Goal: Task Accomplishment & Management: Use online tool/utility

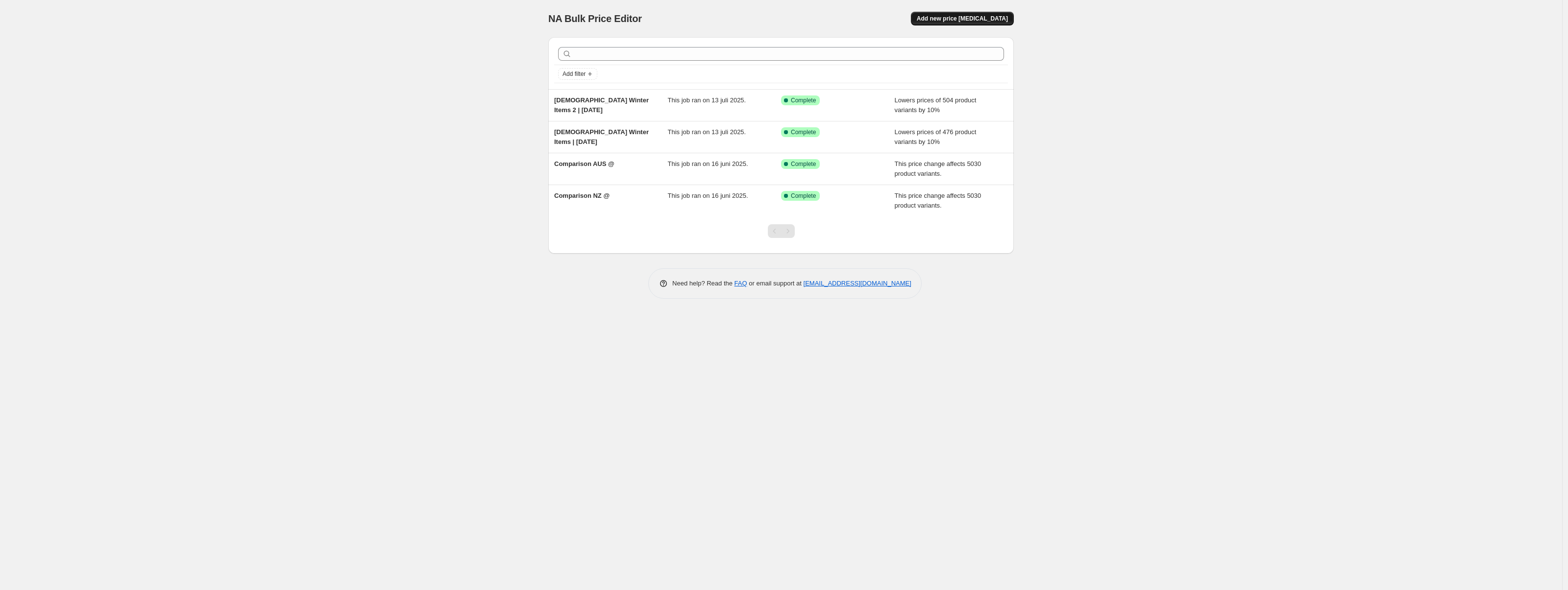
click at [955, 16] on span "Add new price [MEDICAL_DATA]" at bounding box center [962, 18] width 91 height 8
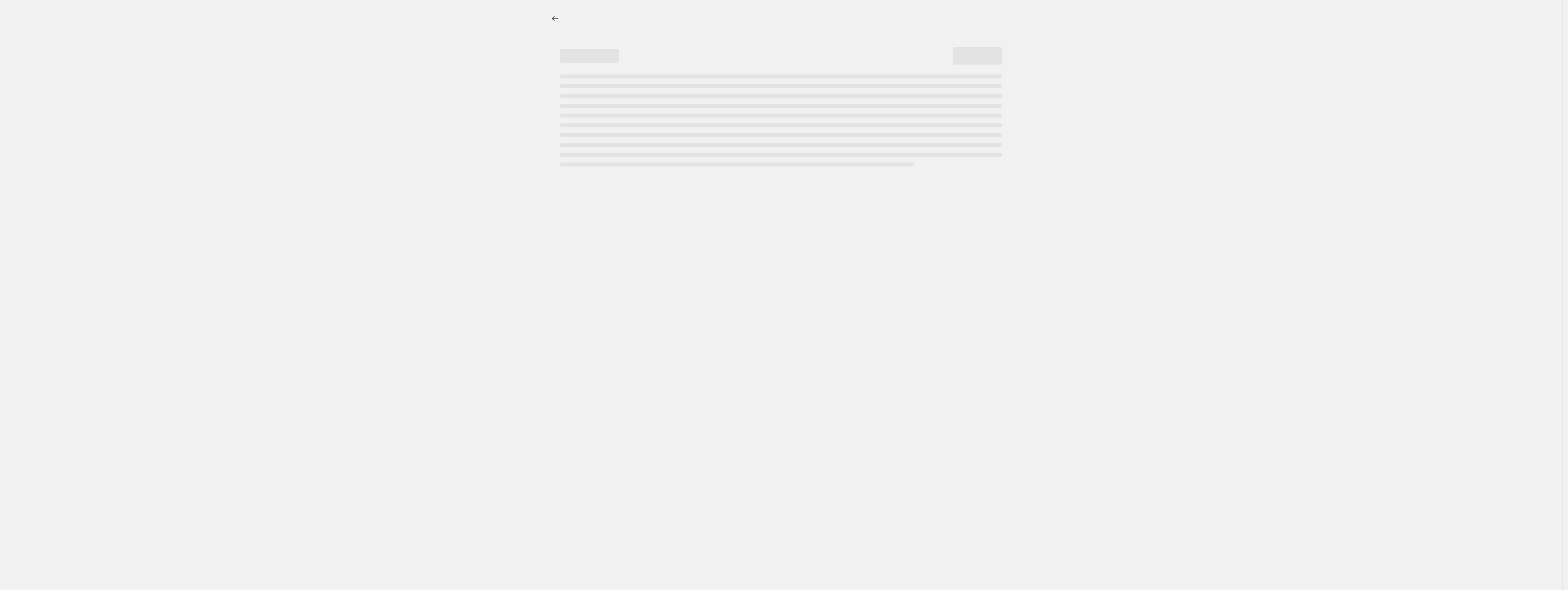
select select "percentage"
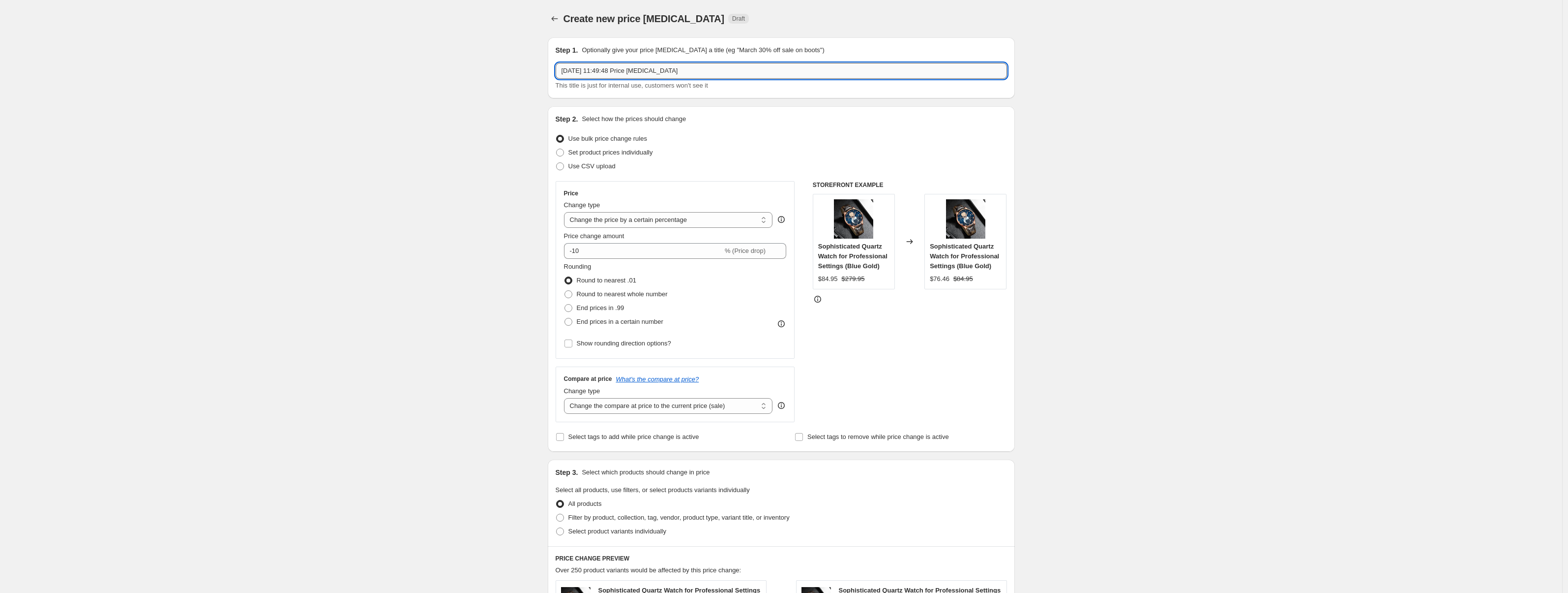
click at [621, 70] on input "23 aug 2025, 11:49:48 Price change job" at bounding box center [781, 71] width 451 height 16
click at [622, 70] on input "23 aug 2025, 11:49:48 Price change job" at bounding box center [781, 71] width 451 height 16
type input "AUS > NZ Prices"
click at [465, 86] on div "Create new price change job. This page is ready Create new price change job Dra…" at bounding box center [781, 498] width 1562 height 996
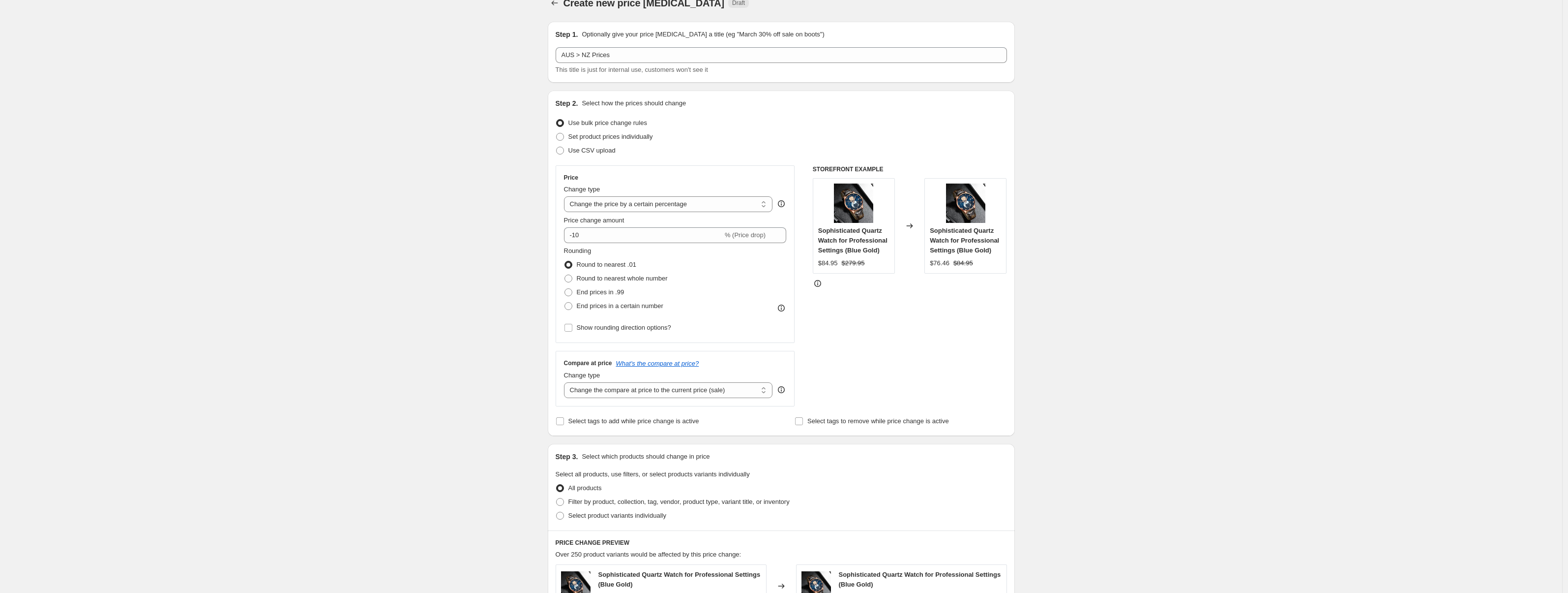
scroll to position [83, 0]
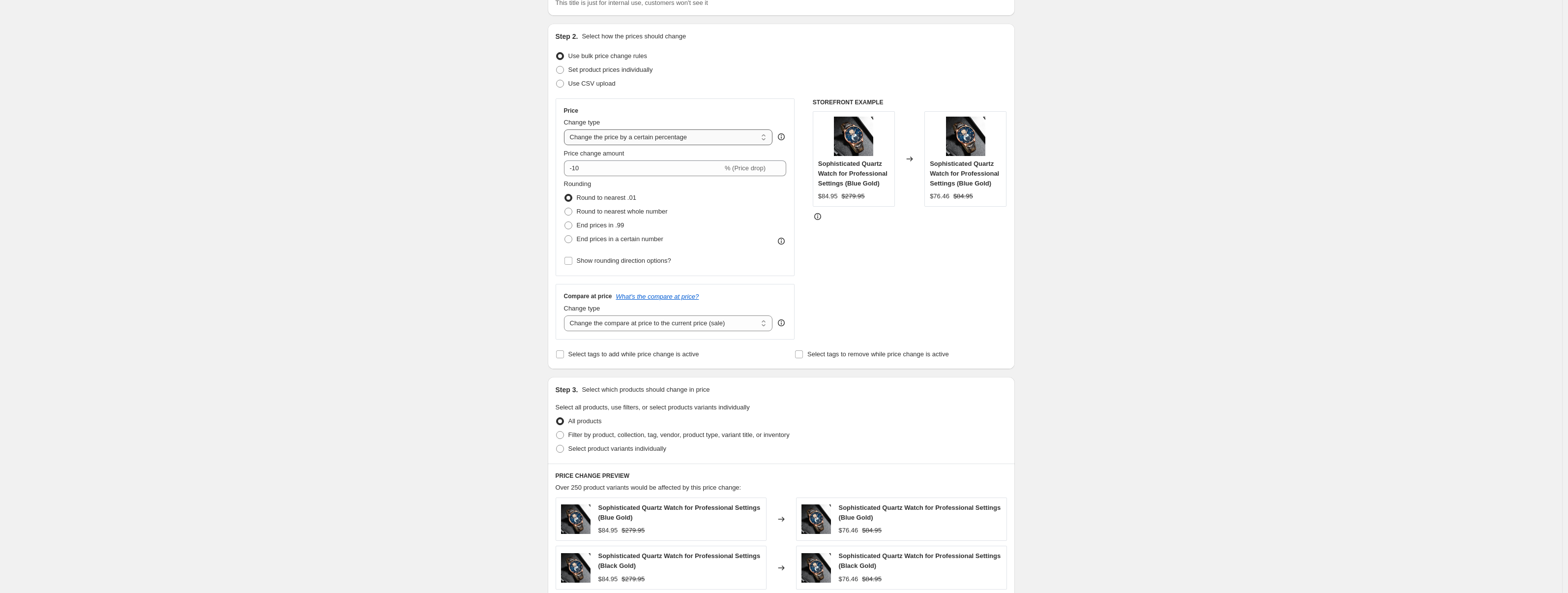
click at [753, 138] on select "Change the price to a certain amount Change the price by a certain amount Chang…" at bounding box center [668, 138] width 209 height 16
click at [566, 130] on select "Change the price to a certain amount Change the price by a certain amount Chang…" at bounding box center [668, 138] width 209 height 16
click at [778, 164] on icon at bounding box center [779, 165] width 10 height 10
click at [784, 164] on icon at bounding box center [779, 165] width 10 height 10
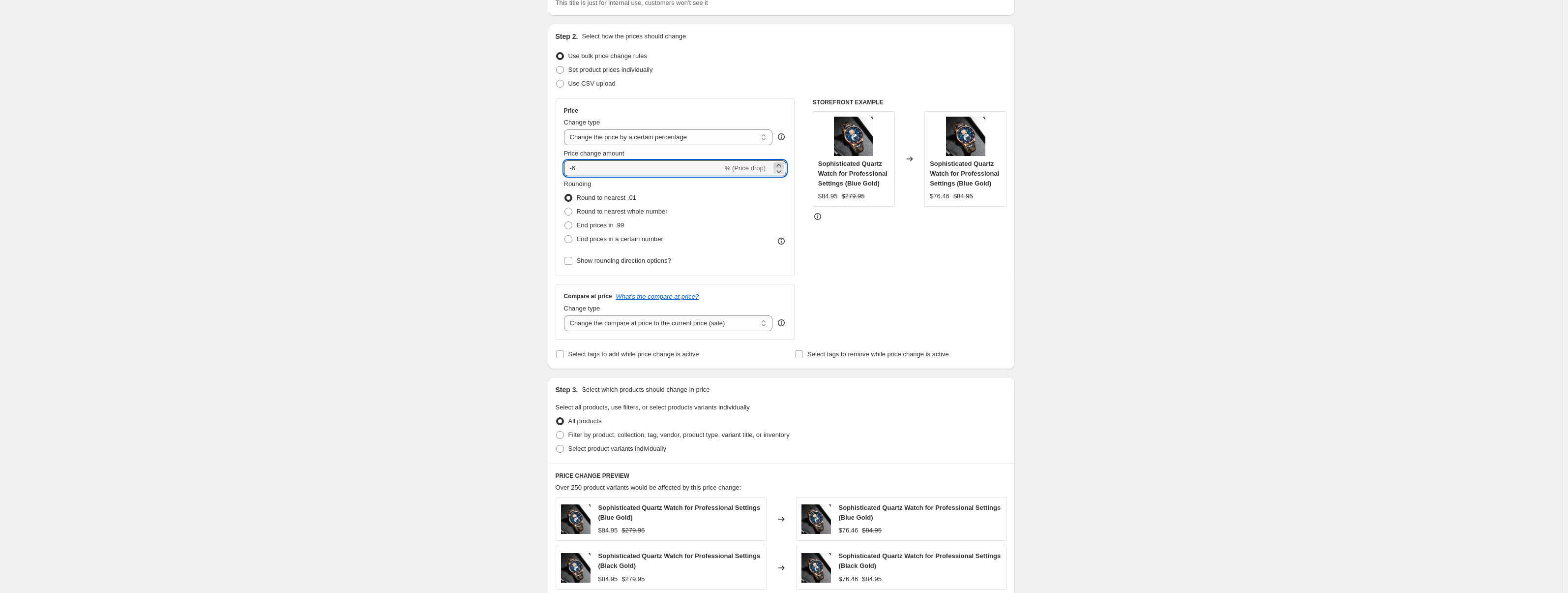
click at [784, 164] on icon at bounding box center [779, 165] width 10 height 10
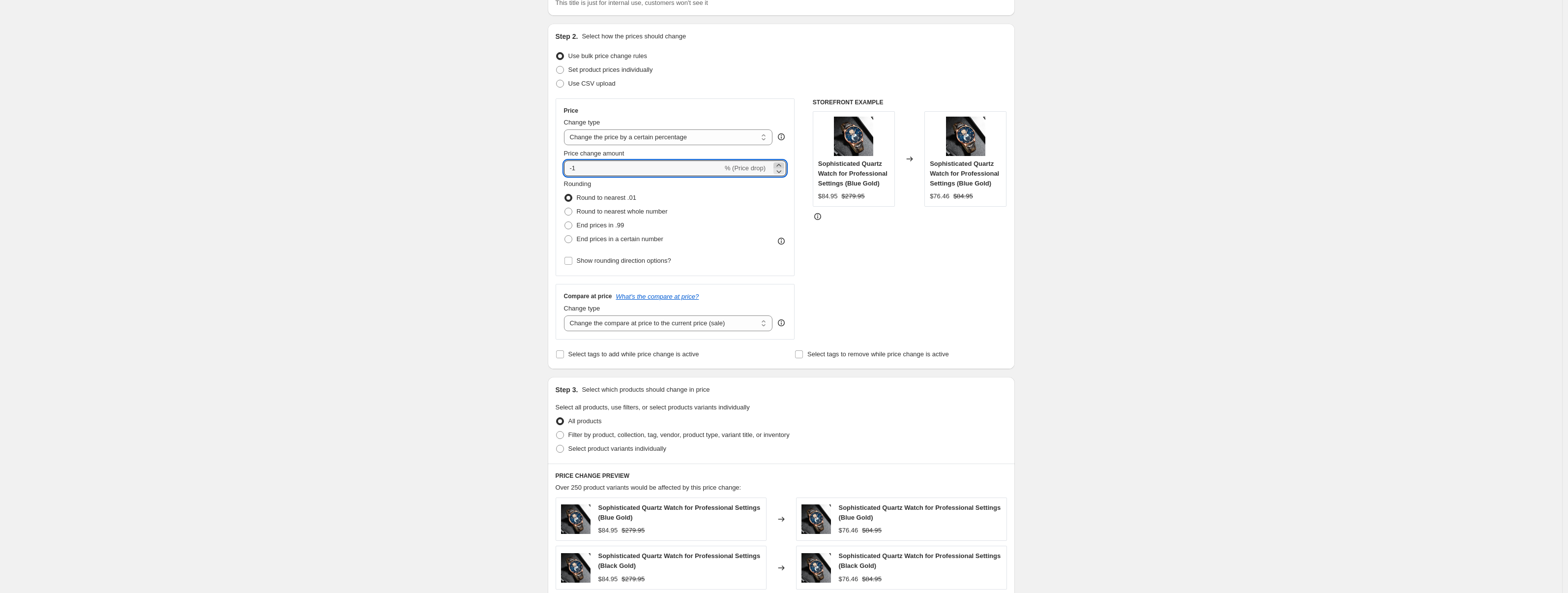
click at [784, 164] on icon at bounding box center [779, 165] width 10 height 10
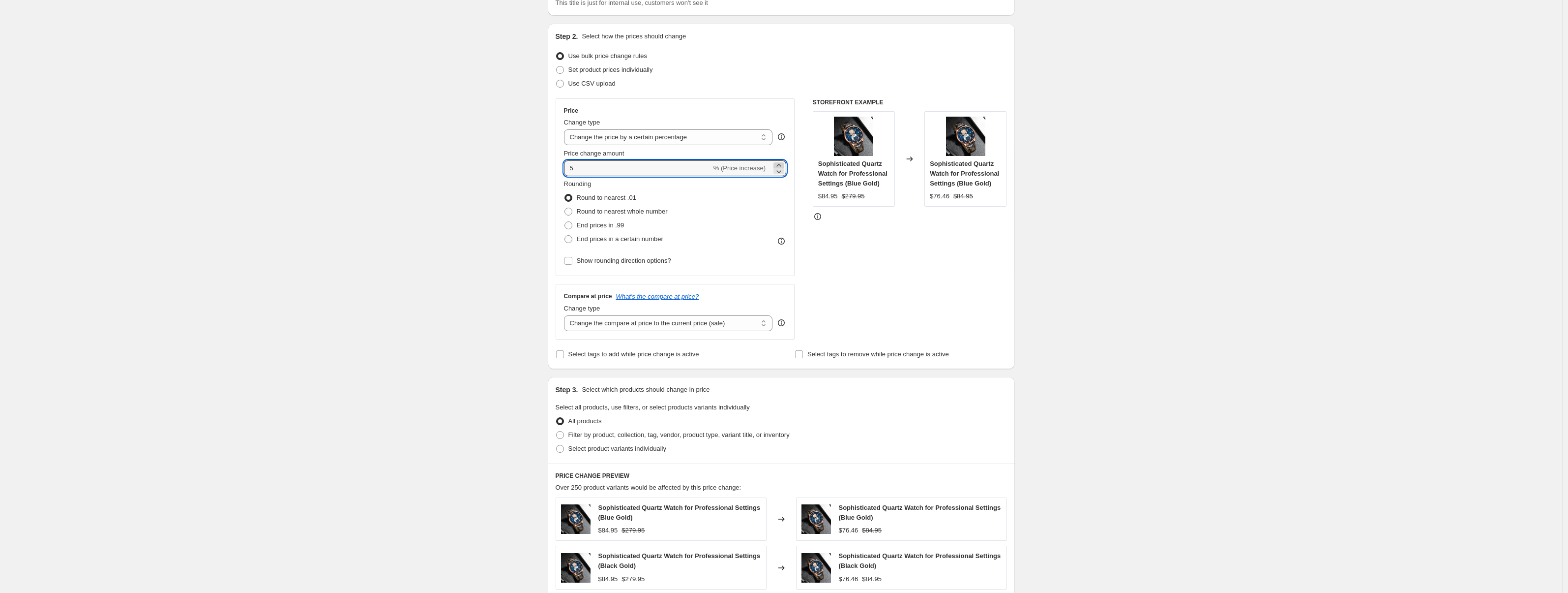
click at [784, 164] on icon at bounding box center [779, 165] width 10 height 10
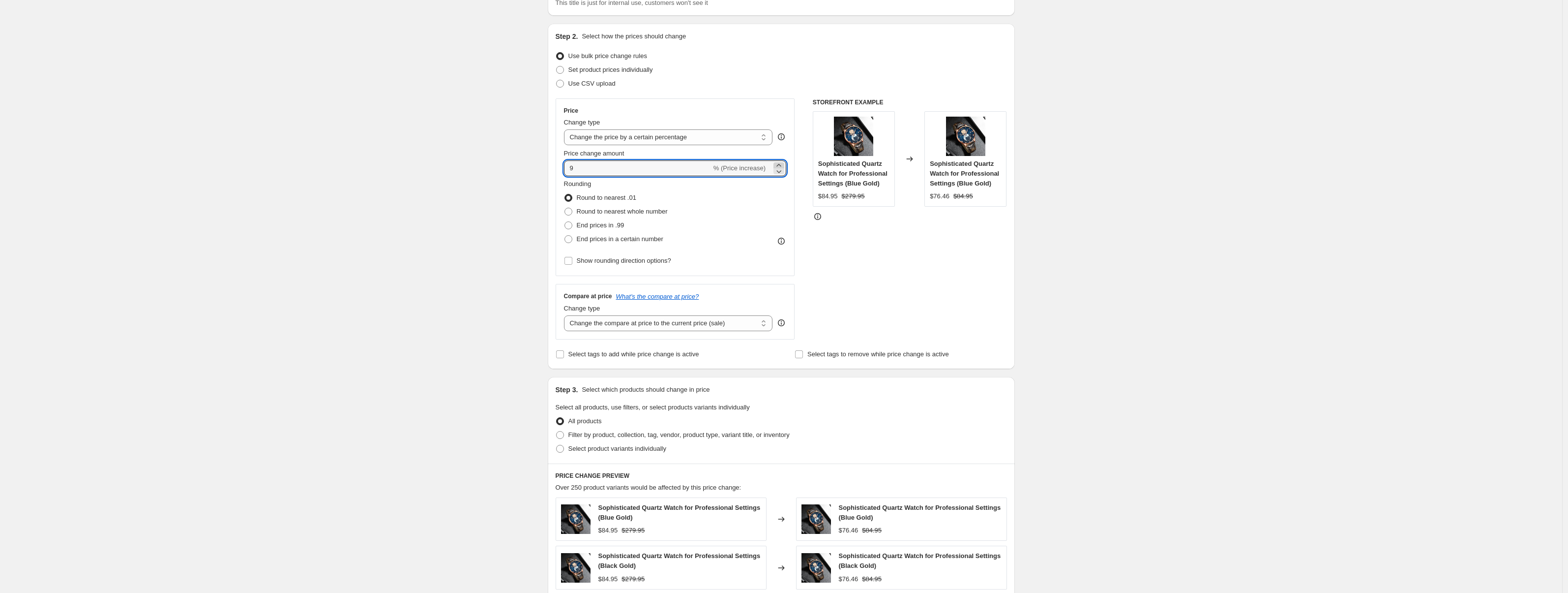
type input "10"
click at [782, 182] on div "Rounding Round to nearest .01 Round to nearest whole number End prices in .99 E…" at bounding box center [675, 212] width 223 height 67
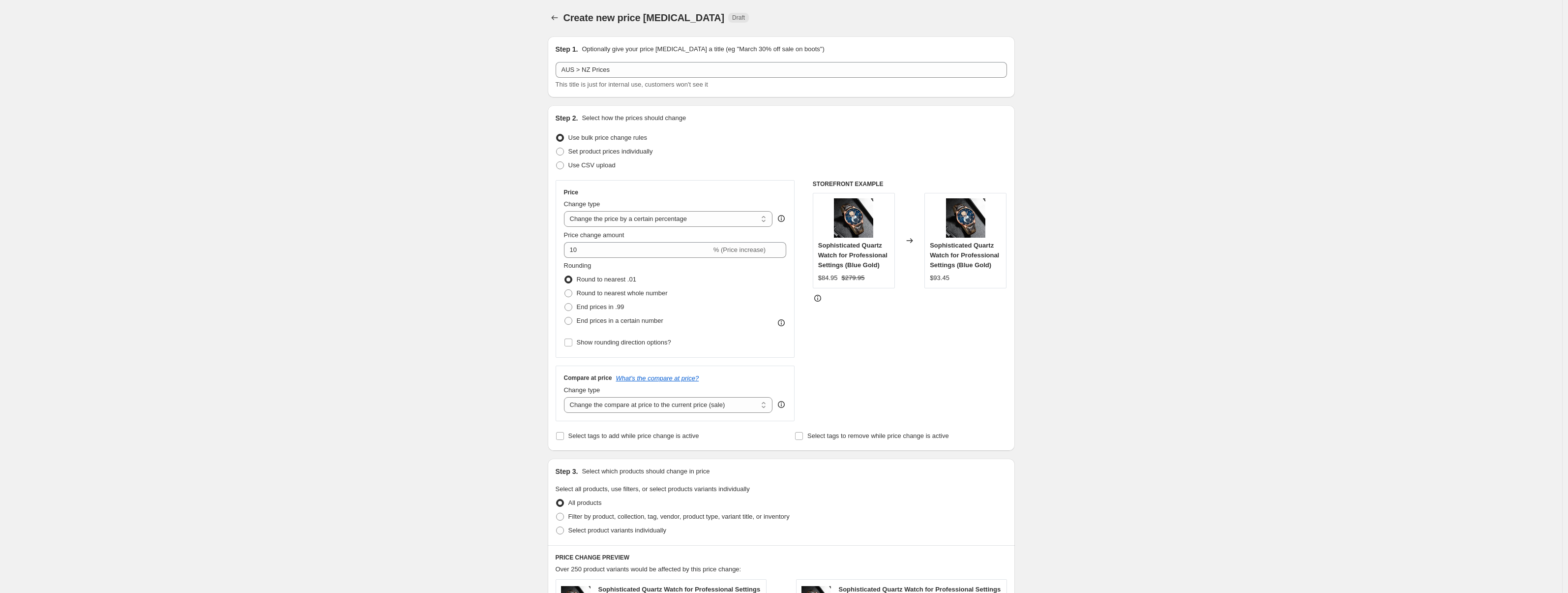
scroll to position [0, 0]
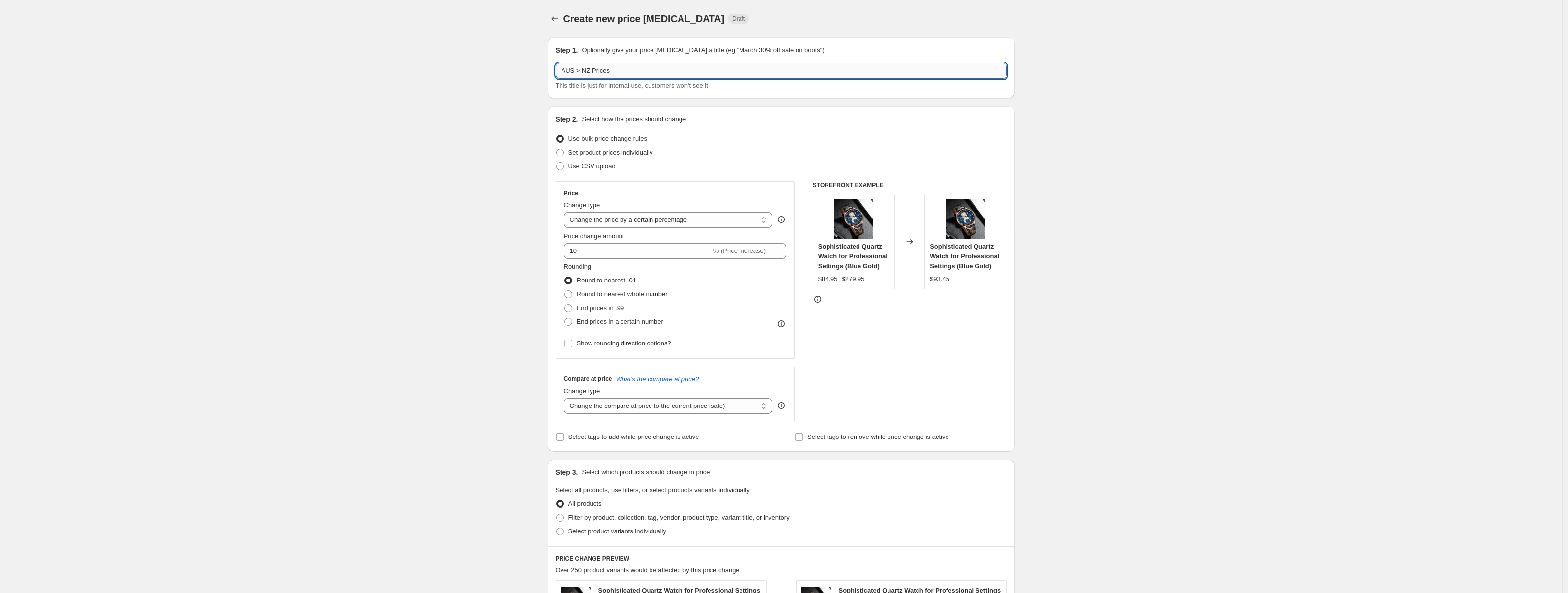
click at [575, 71] on input "AUS > NZ Prices" at bounding box center [781, 71] width 451 height 16
type input "AUD > NZD Prices"
click at [464, 106] on div "Create new price change job. This page is ready Create new price change job Dra…" at bounding box center [781, 498] width 1562 height 996
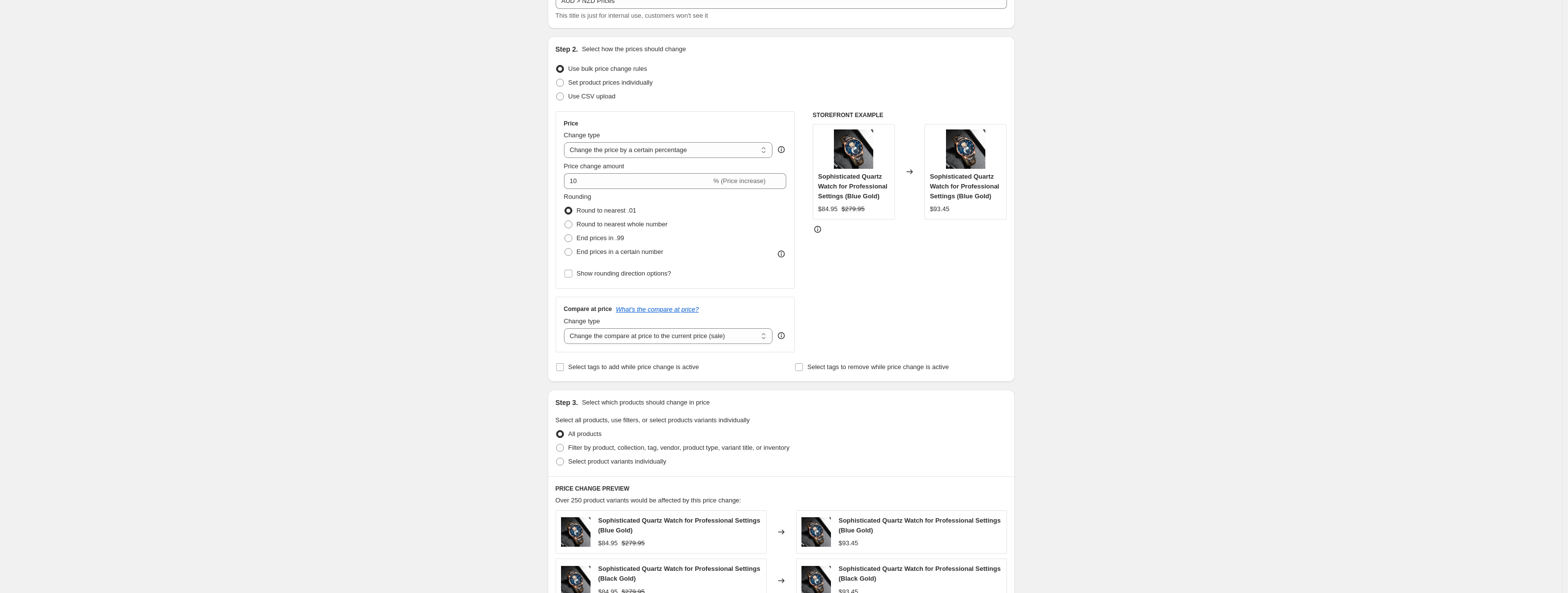
scroll to position [72, 0]
drag, startPoint x: 566, startPoint y: 163, endPoint x: 641, endPoint y: 163, distance: 75.0
click at [641, 163] on div "Price change amount" at bounding box center [675, 164] width 223 height 10
click at [642, 163] on div "Price change amount" at bounding box center [675, 164] width 223 height 10
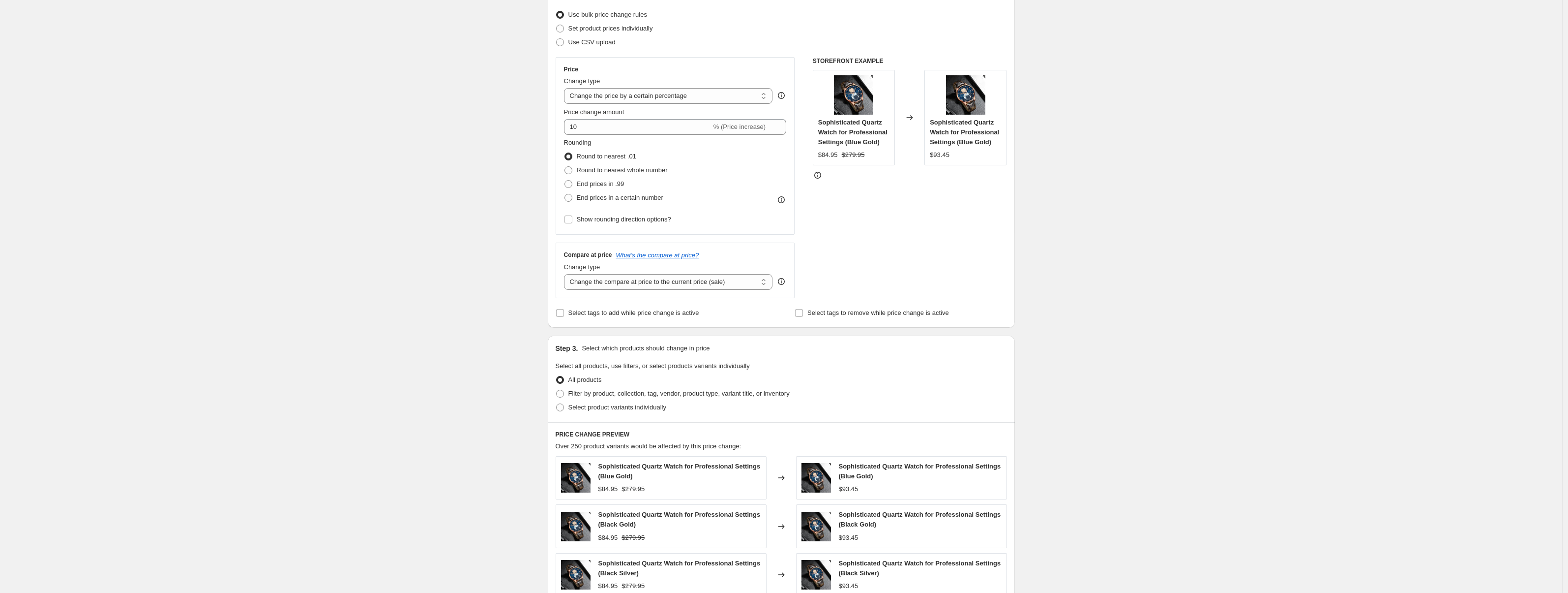
scroll to position [123, 0]
click at [602, 201] on span "End prices in a certain number" at bounding box center [620, 199] width 87 height 7
click at [565, 196] on input "End prices in a certain number" at bounding box center [564, 195] width 1 height 1
radio input "true"
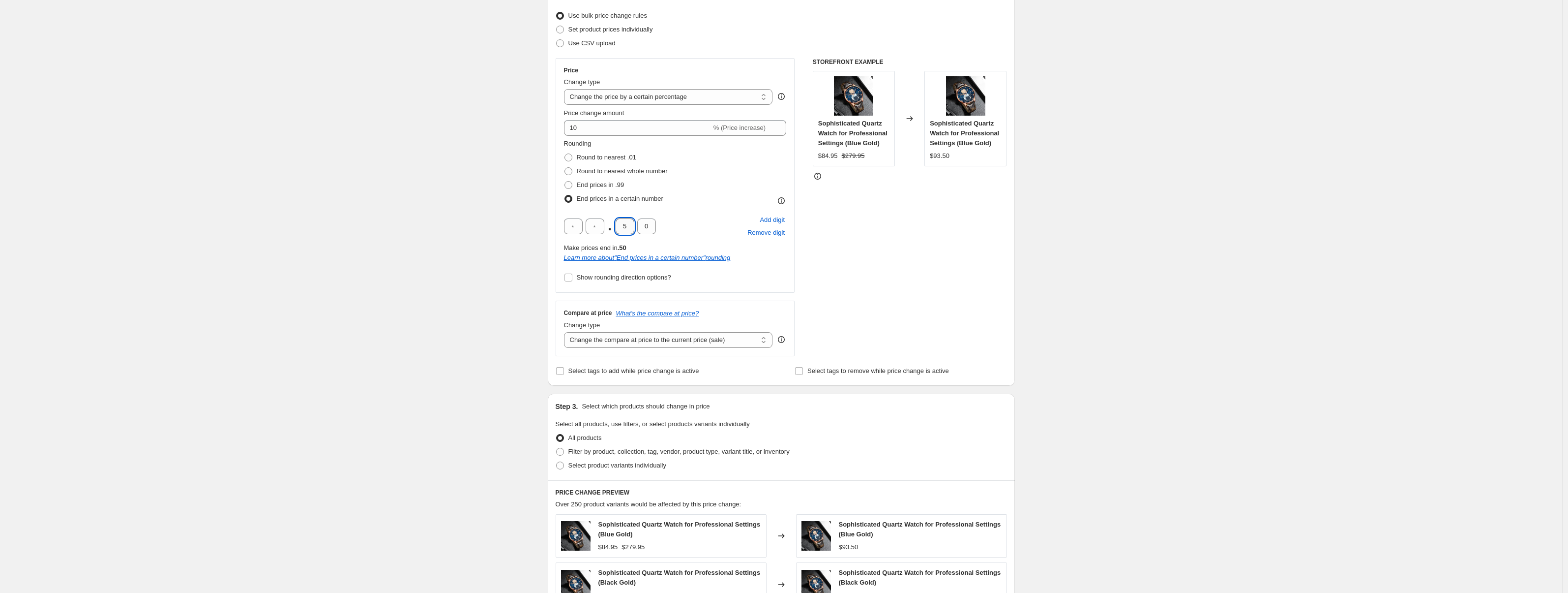
click at [626, 223] on input "5" at bounding box center [625, 226] width 19 height 16
type input "9"
click at [677, 238] on div ". 9 0 Add digit Remove digit" at bounding box center [675, 226] width 223 height 26
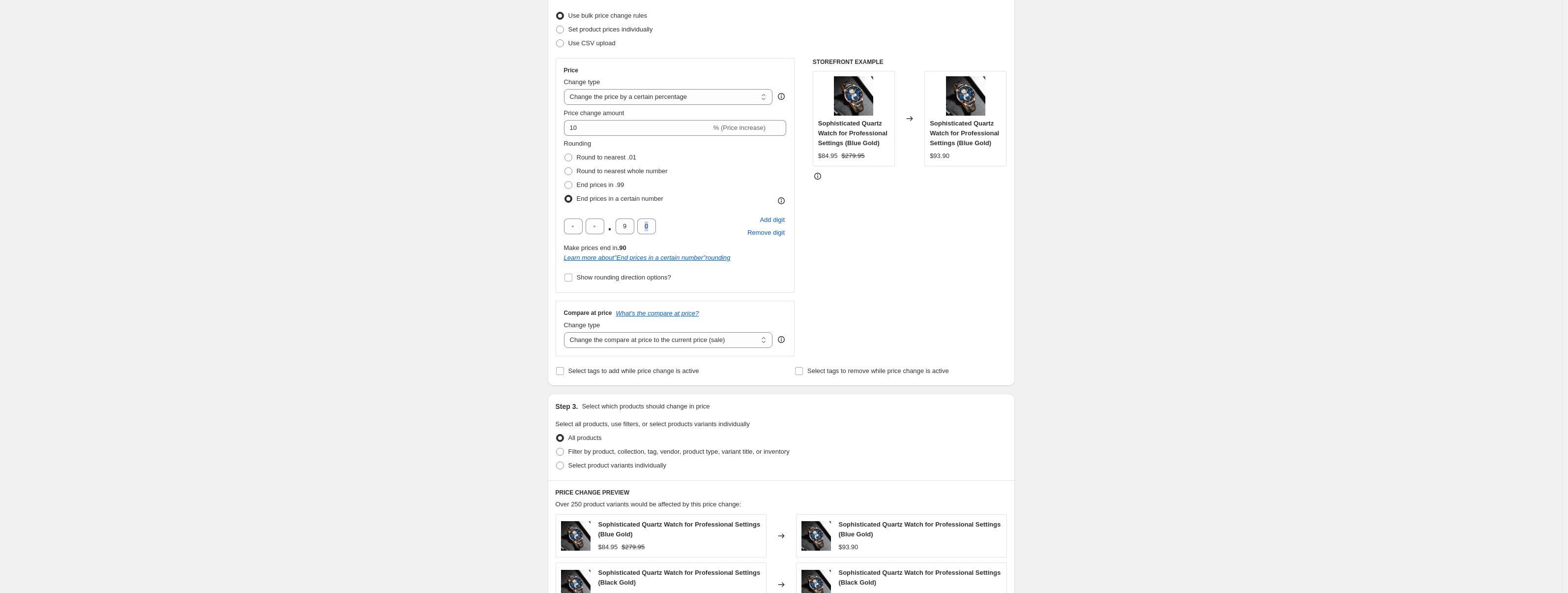
drag, startPoint x: 676, startPoint y: 228, endPoint x: 489, endPoint y: 197, distance: 189.6
click at [675, 227] on div ". 9 0 Add digit Remove digit" at bounding box center [675, 226] width 223 height 26
click at [652, 227] on input "0" at bounding box center [646, 226] width 19 height 16
type input "5"
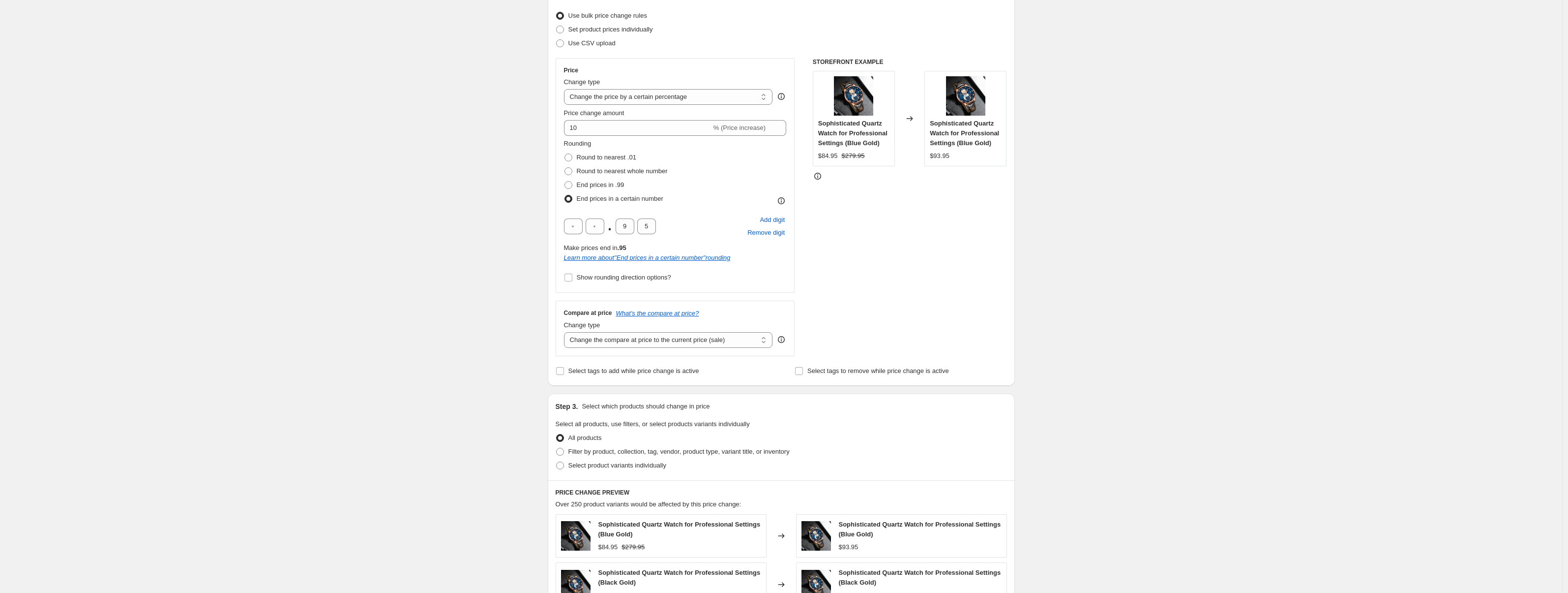
click at [682, 229] on div ". 9 5 Add digit Remove digit" at bounding box center [675, 226] width 223 height 26
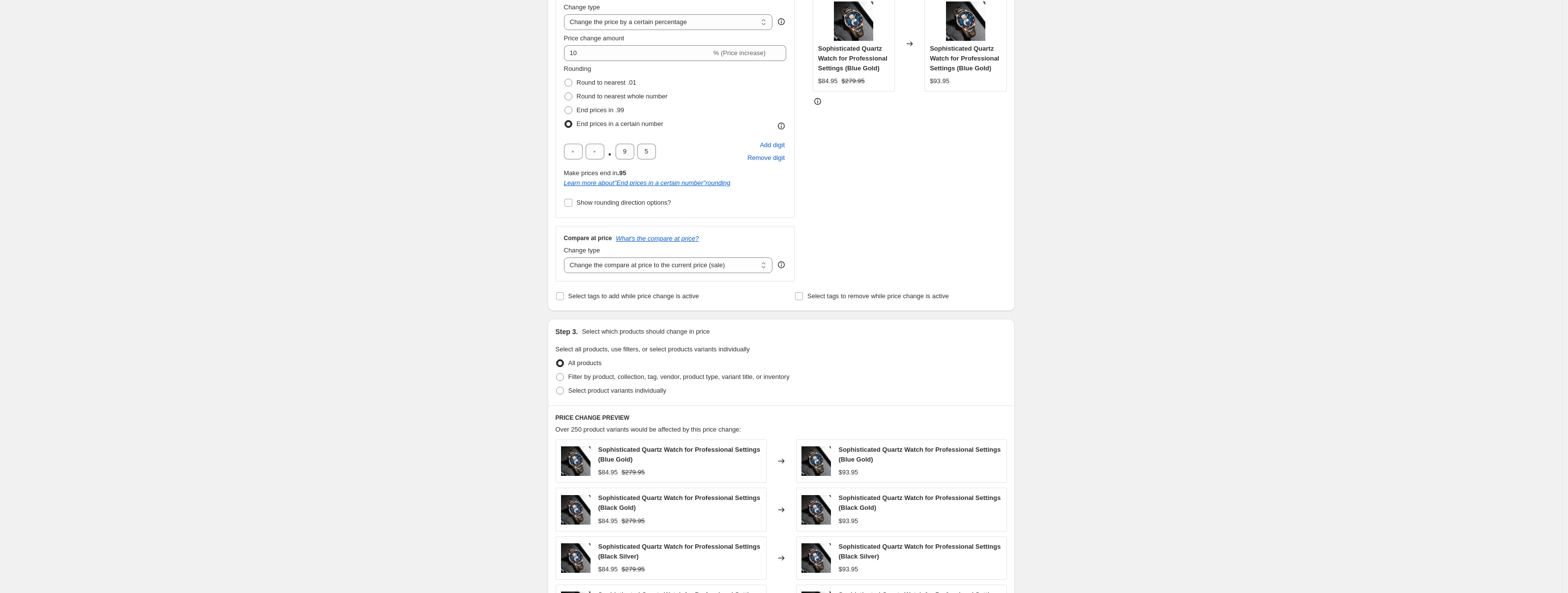
scroll to position [213, 0]
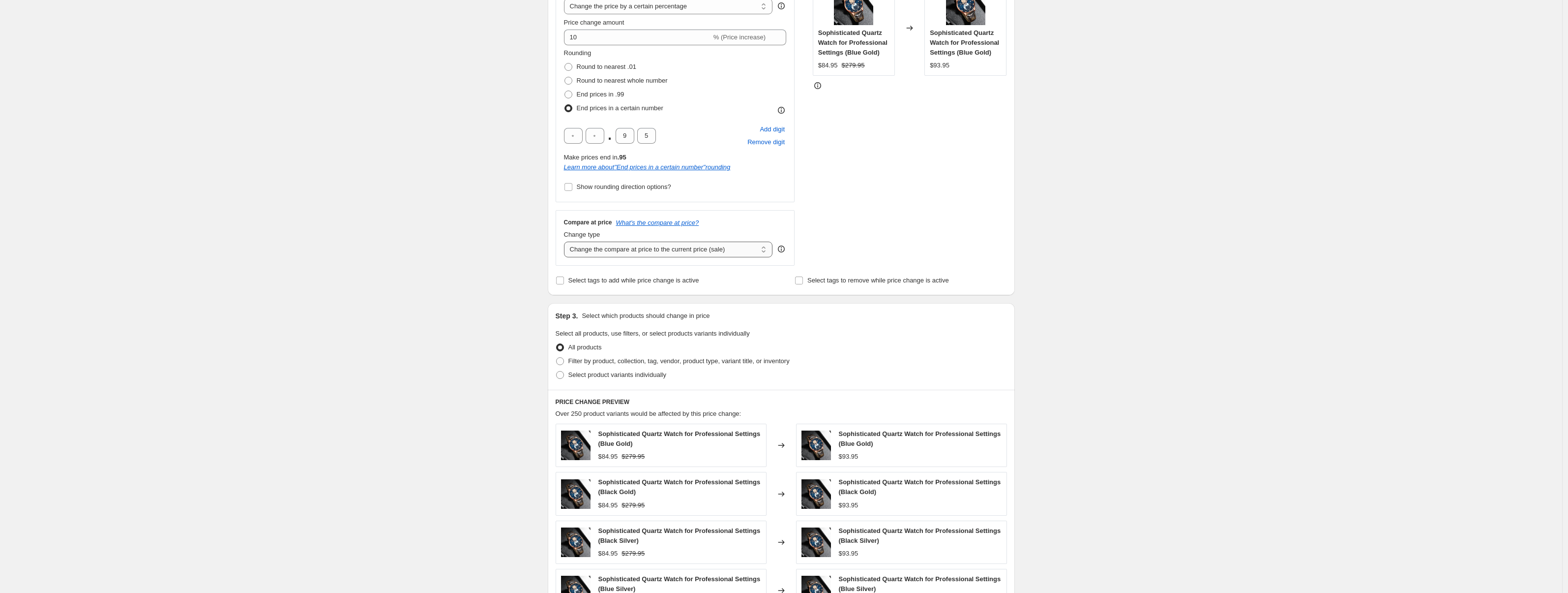
click at [586, 250] on select "Change the compare at price to the current price (sale) Change the compare at p…" at bounding box center [668, 249] width 209 height 16
click at [593, 251] on select "Change the compare at price to the current price (sale) Change the compare at p…" at bounding box center [668, 249] width 209 height 16
select select "no_change"
click at [566, 241] on select "Change the compare at price to the current price (sale) Change the compare at p…" at bounding box center [668, 249] width 209 height 16
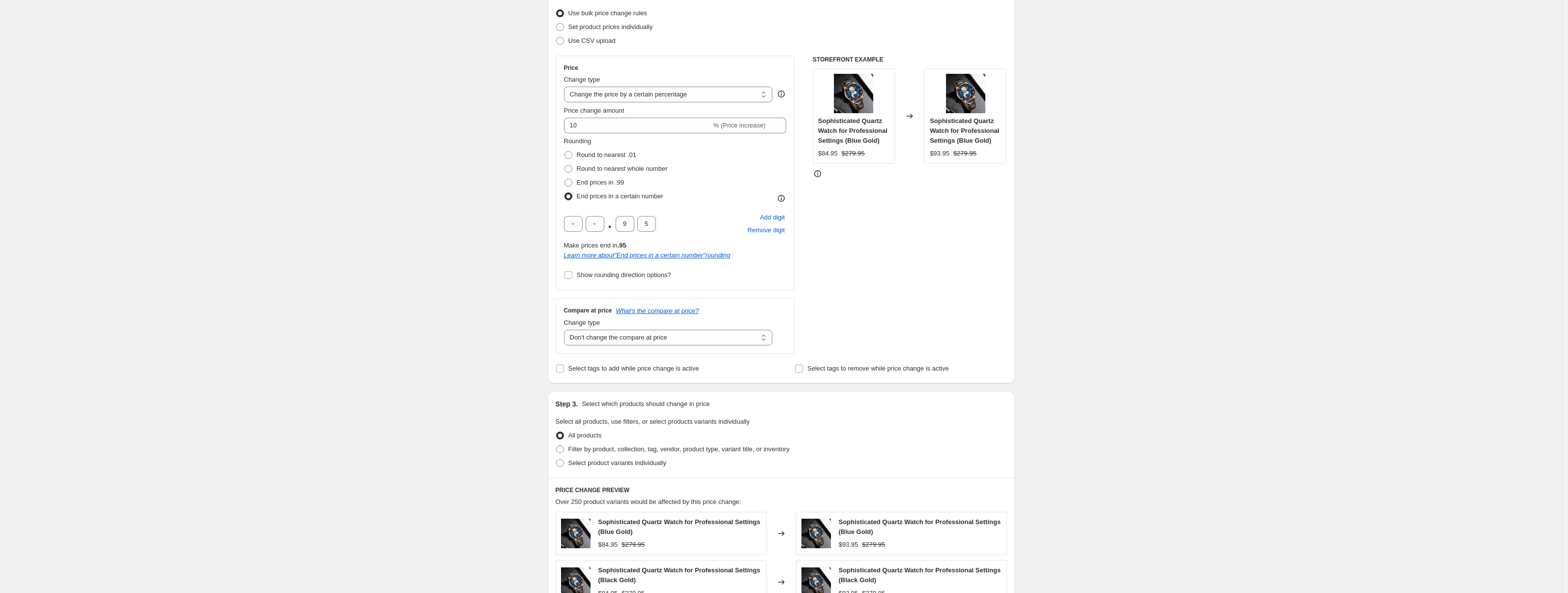
scroll to position [110, 0]
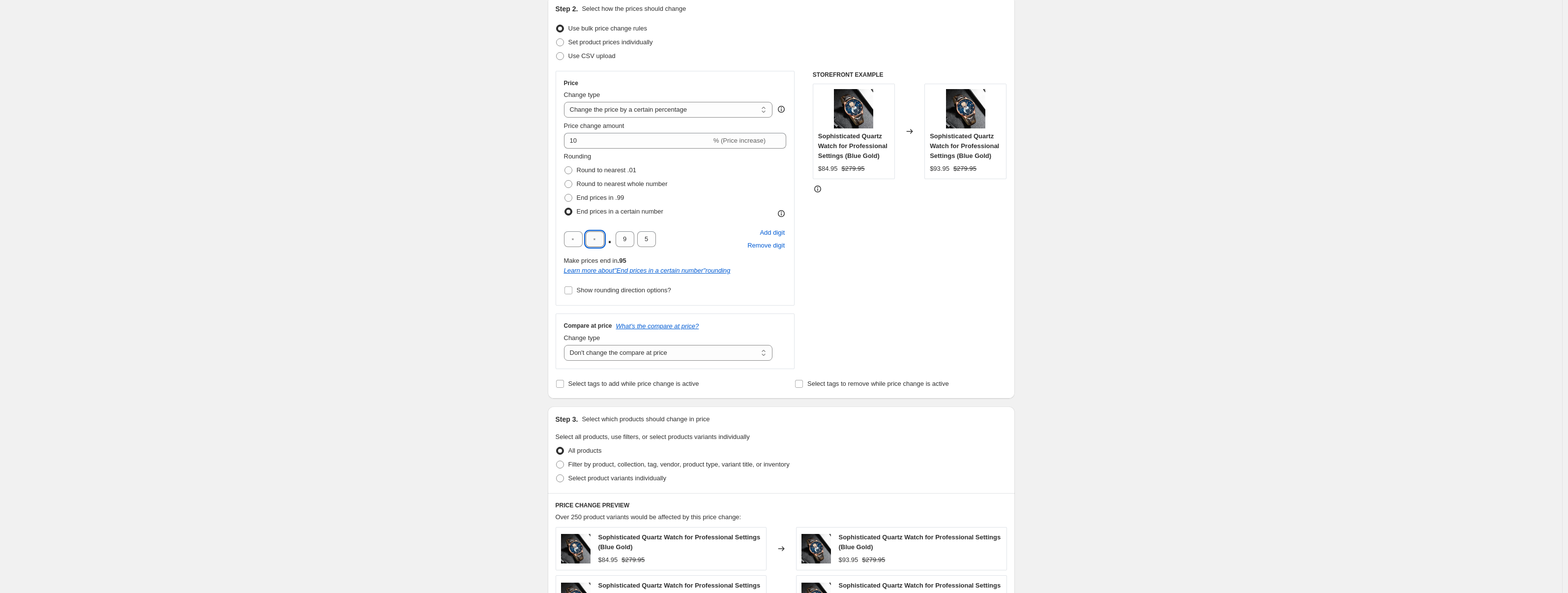
click at [603, 236] on input "text" at bounding box center [595, 239] width 19 height 16
click at [542, 235] on div "Step 1. Optionally give your price change job a title (eg "March 30% off sale o…" at bounding box center [778, 401] width 475 height 964
click at [597, 238] on input "text" at bounding box center [595, 239] width 19 height 16
click at [599, 237] on input "4" at bounding box center [595, 239] width 19 height 16
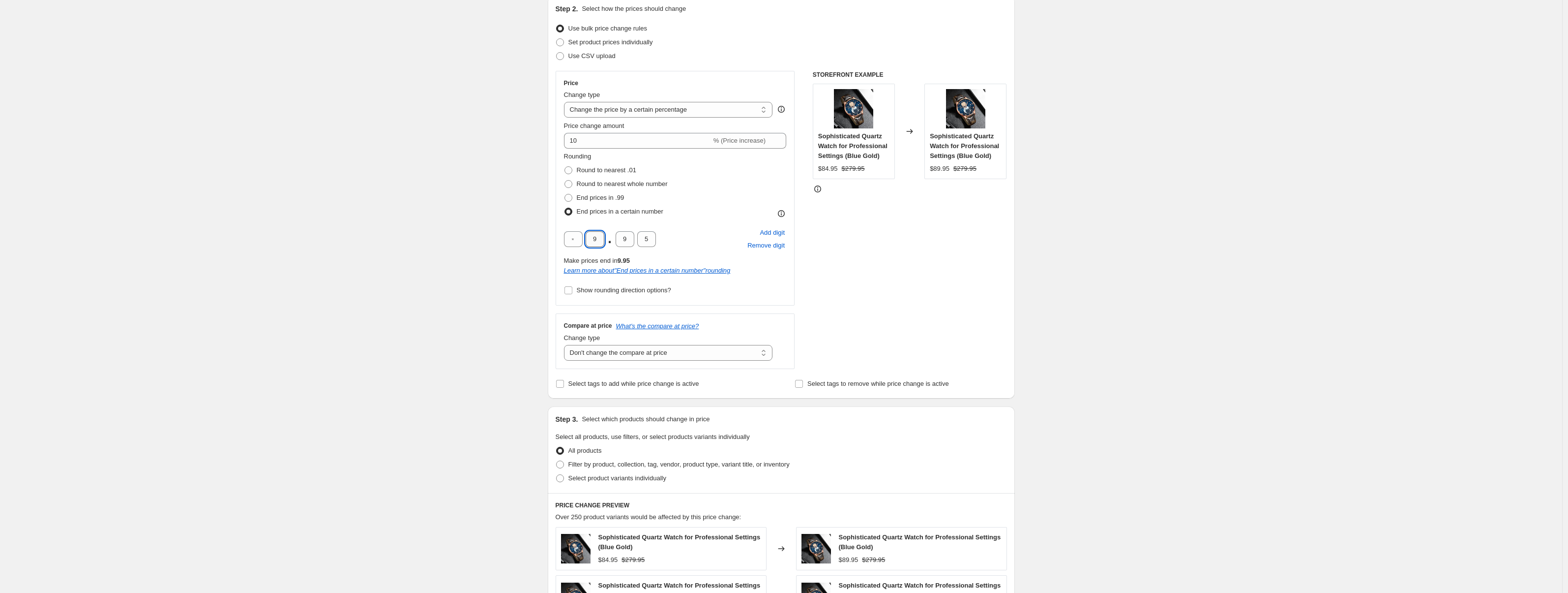
click at [599, 237] on input "9" at bounding box center [595, 239] width 19 height 16
click at [599, 237] on input "4" at bounding box center [595, 239] width 19 height 16
click at [599, 237] on input "3" at bounding box center [595, 239] width 19 height 16
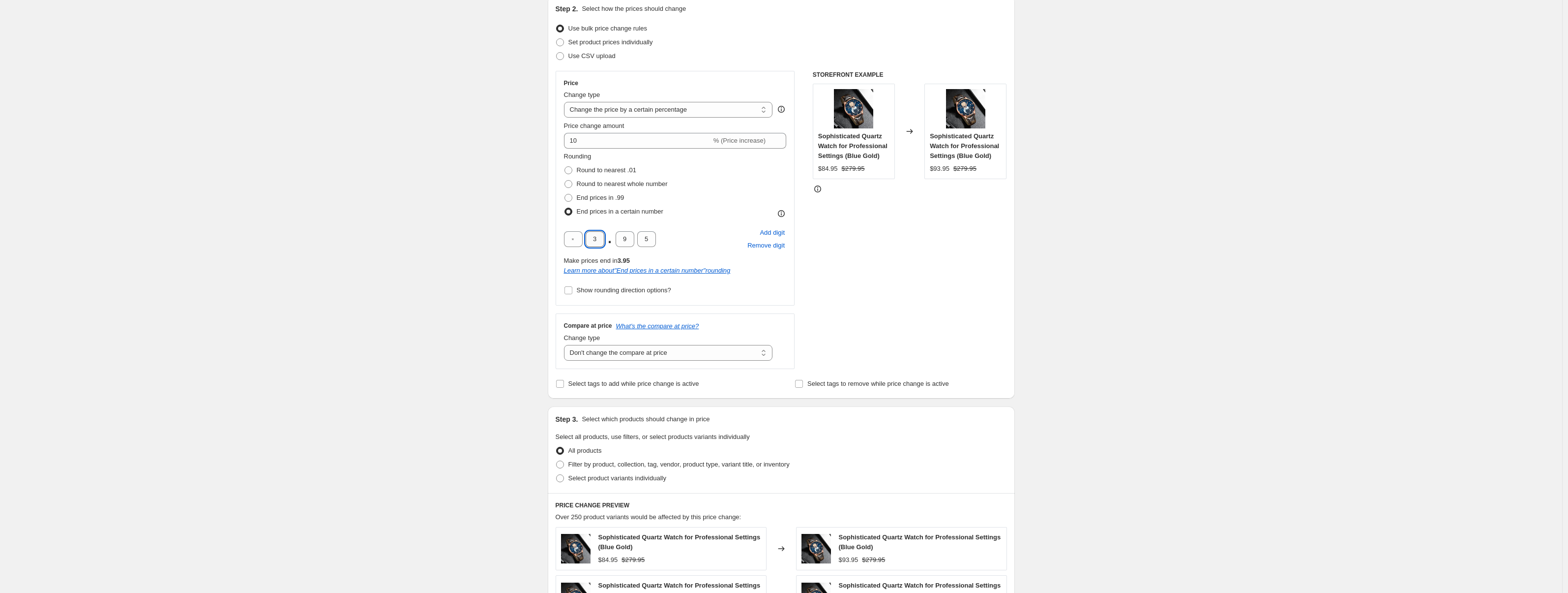
click at [599, 237] on input "3" at bounding box center [595, 239] width 19 height 16
type input "4"
click at [456, 230] on div "Create new price change job. This page is ready Create new price change job Dra…" at bounding box center [781, 417] width 1562 height 1054
click at [594, 240] on input "4" at bounding box center [595, 239] width 19 height 16
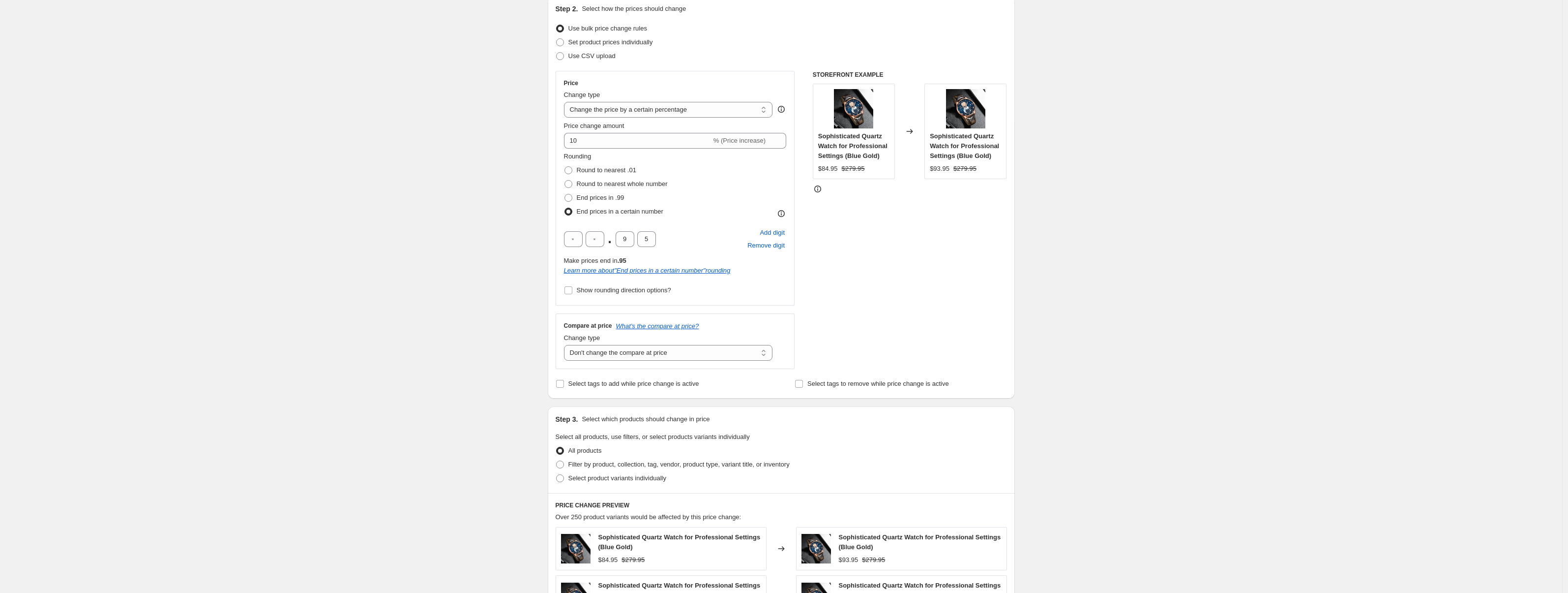
click at [479, 235] on div "Create new price change job. This page is ready Create new price change job Dra…" at bounding box center [781, 417] width 1562 height 1054
click at [627, 182] on span "Round to nearest whole number" at bounding box center [622, 184] width 91 height 7
click at [565, 180] on input "Round to nearest whole number" at bounding box center [564, 180] width 1 height 1
radio input "true"
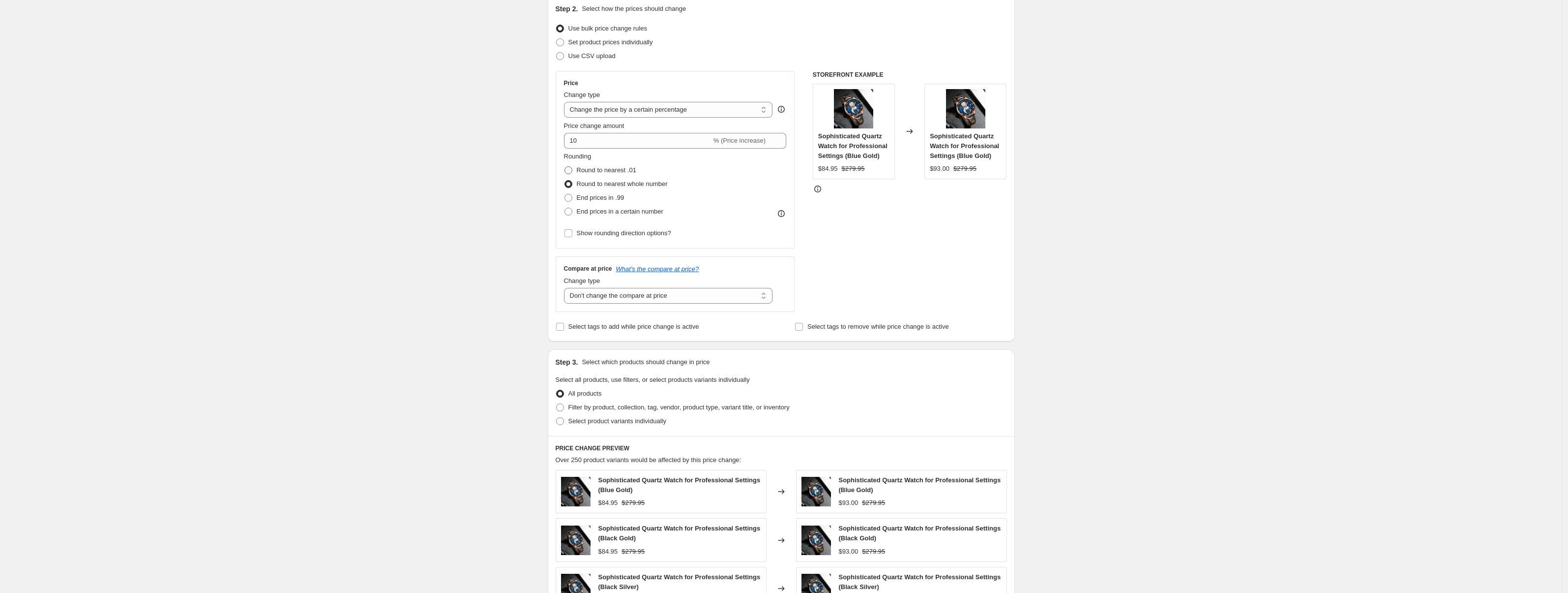
click at [619, 164] on label "Round to nearest .01" at bounding box center [600, 170] width 72 height 14
click at [565, 166] on input "Round to nearest .01" at bounding box center [564, 166] width 1 height 1
radio input "true"
drag, startPoint x: 617, startPoint y: 186, endPoint x: 616, endPoint y: 194, distance: 8.1
click at [617, 186] on span "Round to nearest whole number" at bounding box center [622, 184] width 91 height 7
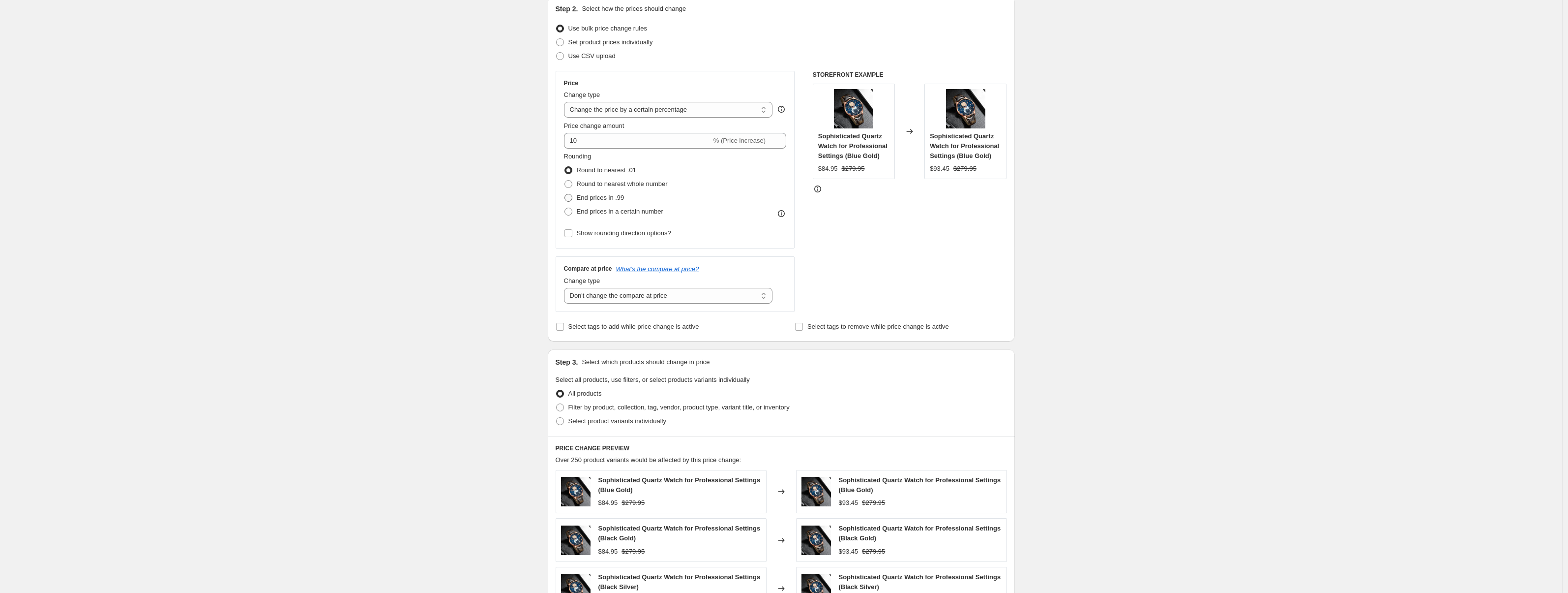
click at [565, 180] on input "Round to nearest whole number" at bounding box center [564, 180] width 1 height 1
radio input "true"
click at [615, 200] on span "End prices in .99" at bounding box center [600, 197] width 48 height 7
click at [565, 194] on input "End prices in .99" at bounding box center [564, 194] width 1 height 1
radio input "true"
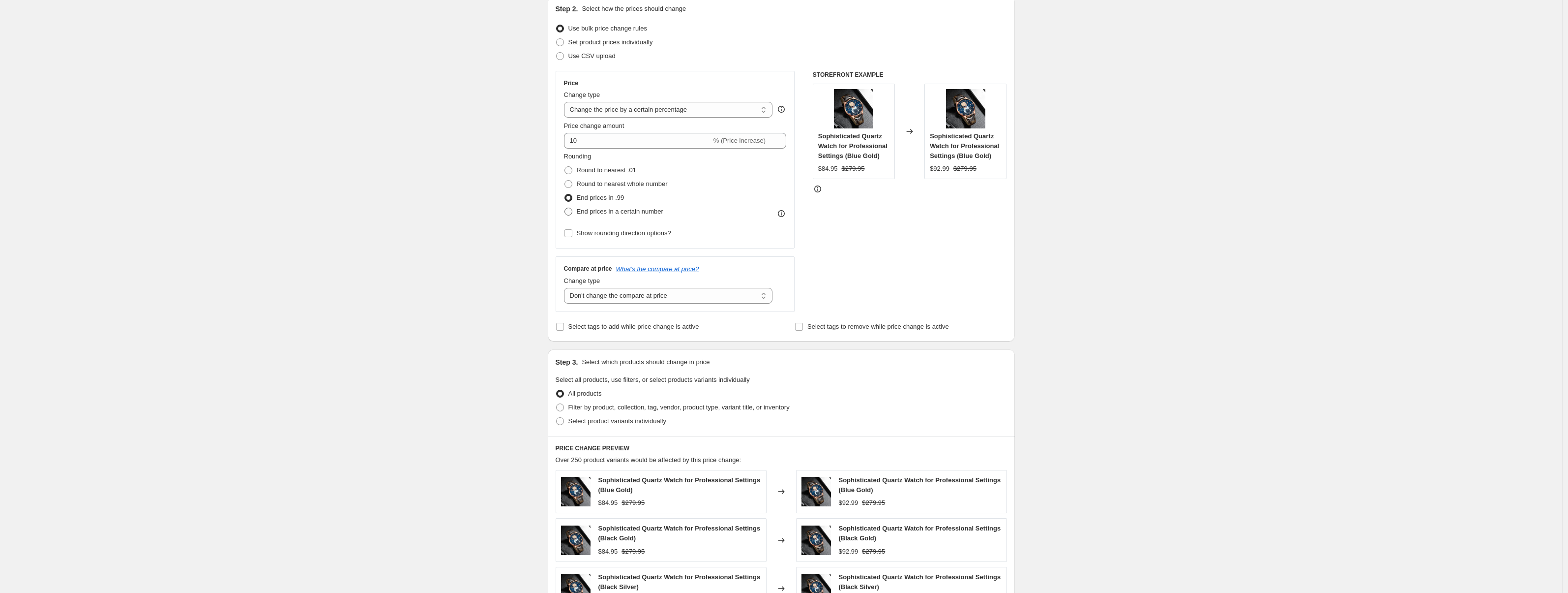
click at [614, 211] on span "End prices in a certain number" at bounding box center [620, 212] width 87 height 7
click at [565, 208] on input "End prices in a certain number" at bounding box center [564, 208] width 1 height 1
radio input "true"
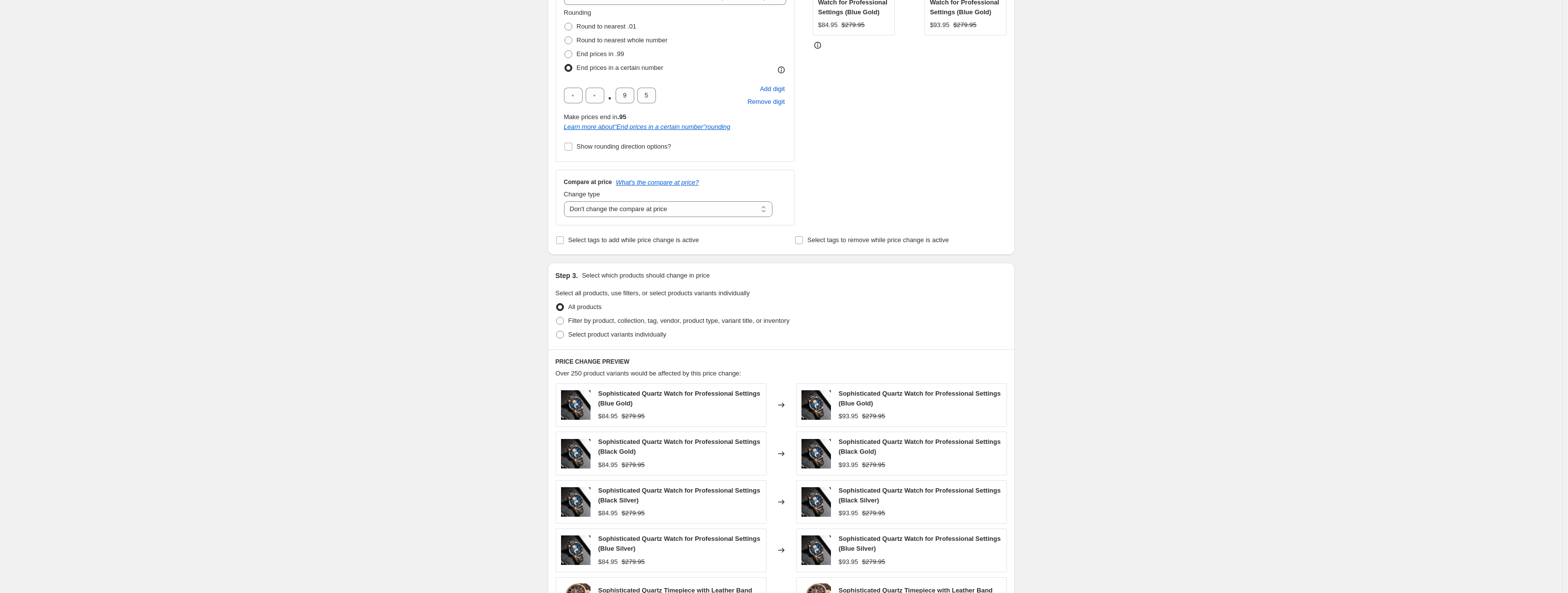
scroll to position [256, 0]
click at [607, 238] on span "Select tags to add while price change is active" at bounding box center [634, 237] width 131 height 7
click at [564, 238] on input "Select tags to add while price change is active" at bounding box center [560, 237] width 8 height 8
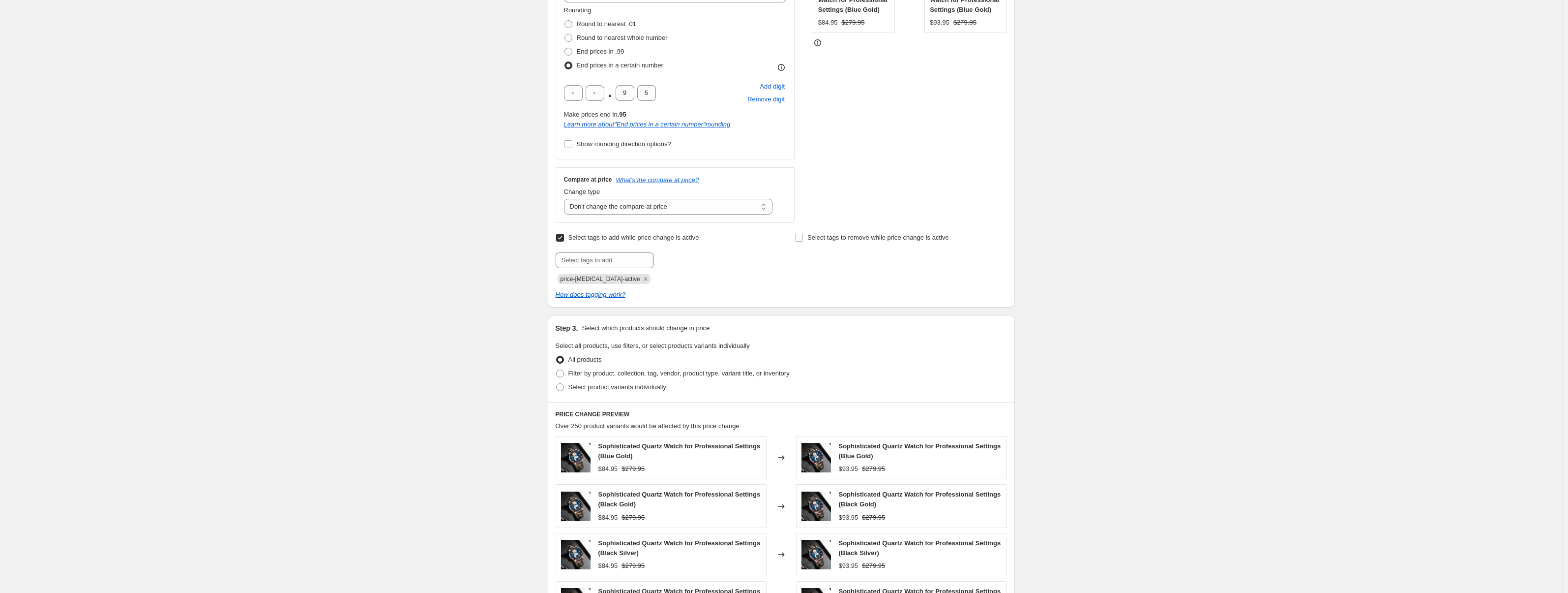
click at [607, 238] on span "Select tags to add while price change is active" at bounding box center [634, 237] width 131 height 7
click at [564, 238] on input "Select tags to add while price change is active" at bounding box center [560, 237] width 8 height 8
checkbox input "false"
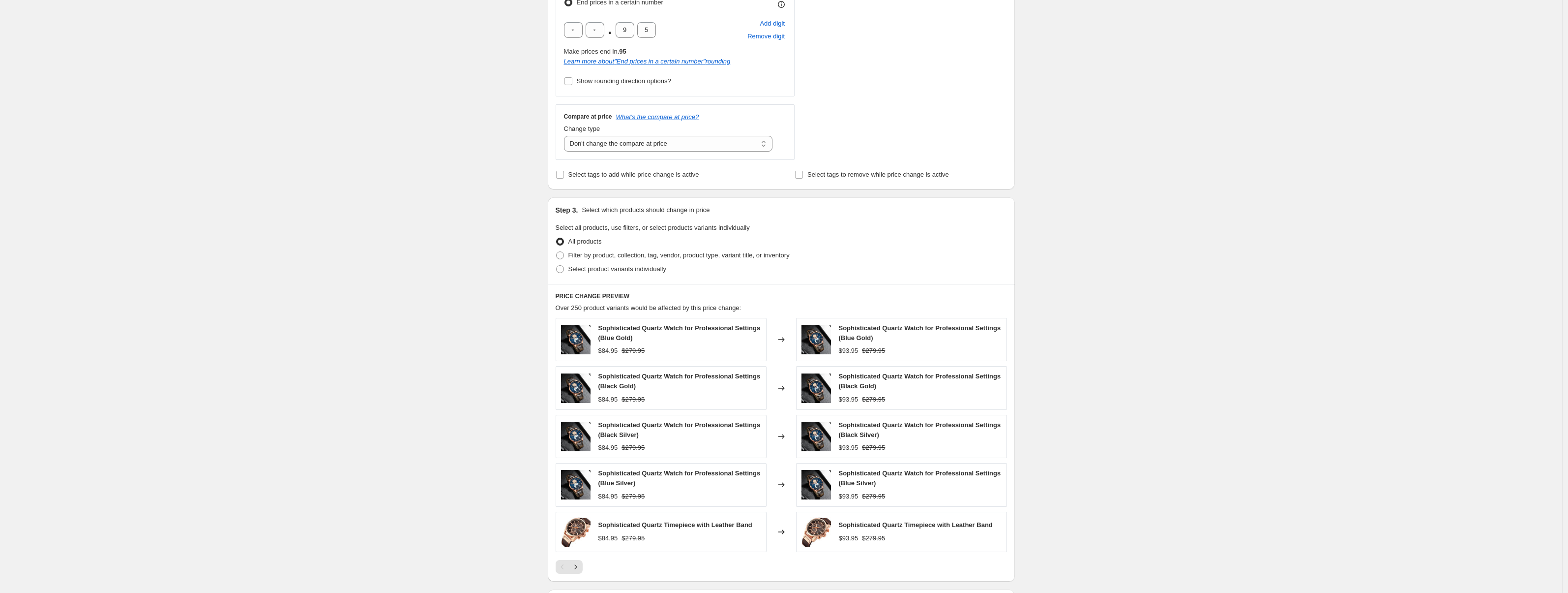
scroll to position [319, 0]
click at [601, 256] on span "Filter by product, collection, tag, vendor, product type, variant title, or inv…" at bounding box center [679, 256] width 221 height 7
click at [556, 252] on input "Filter by product, collection, tag, vendor, product type, variant title, or inv…" at bounding box center [556, 252] width 1 height 1
radio input "true"
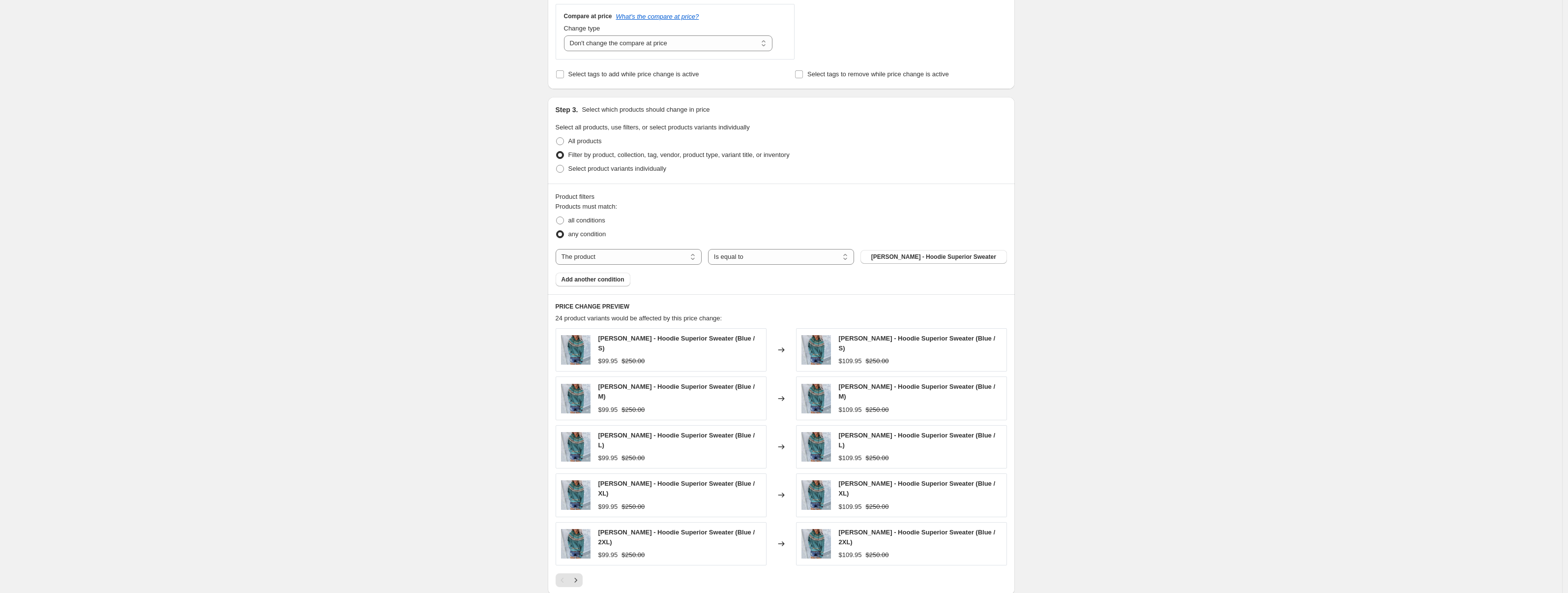
scroll to position [410, 0]
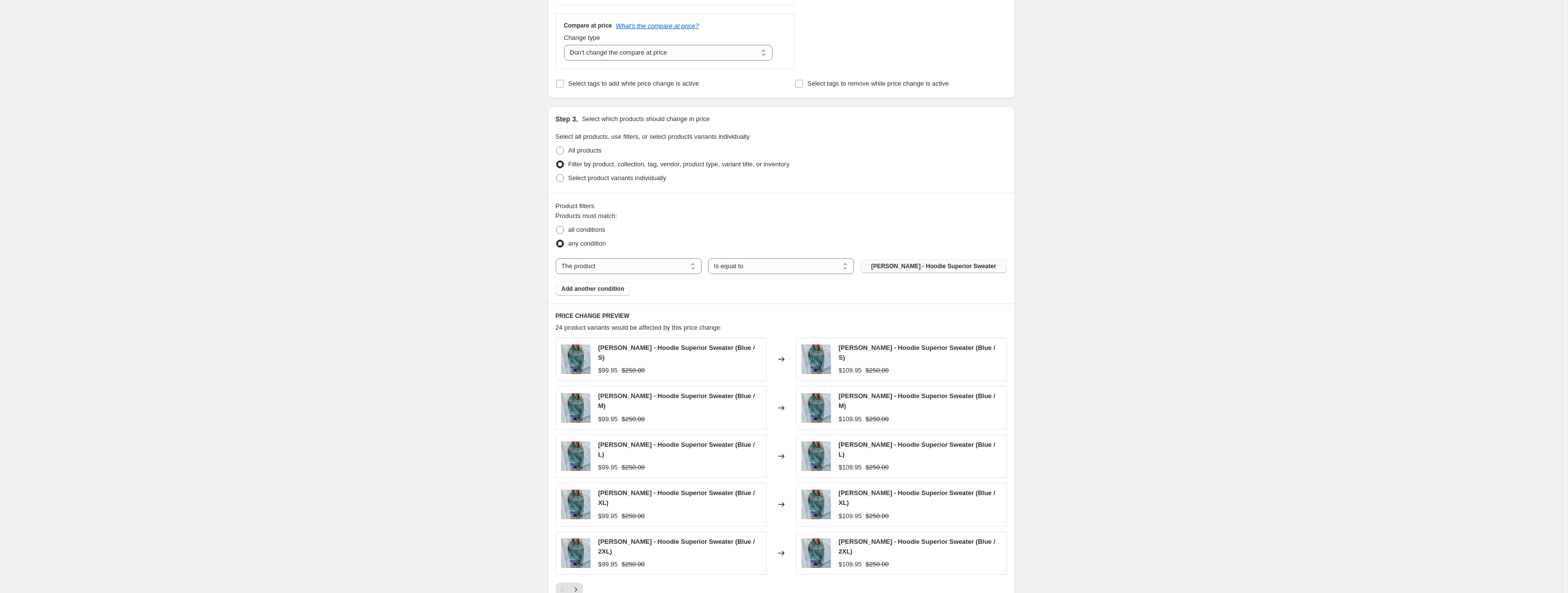
click at [911, 267] on span "Aaliyah - Hoodie Superior Sweater" at bounding box center [933, 266] width 125 height 8
click at [828, 267] on select "Is equal to Is not equal to" at bounding box center [781, 267] width 146 height 16
click at [710, 259] on select "Is equal to Is not equal to" at bounding box center [781, 267] width 146 height 16
click at [596, 232] on span "all conditions" at bounding box center [587, 229] width 37 height 7
click at [556, 226] on input "all conditions" at bounding box center [556, 226] width 1 height 1
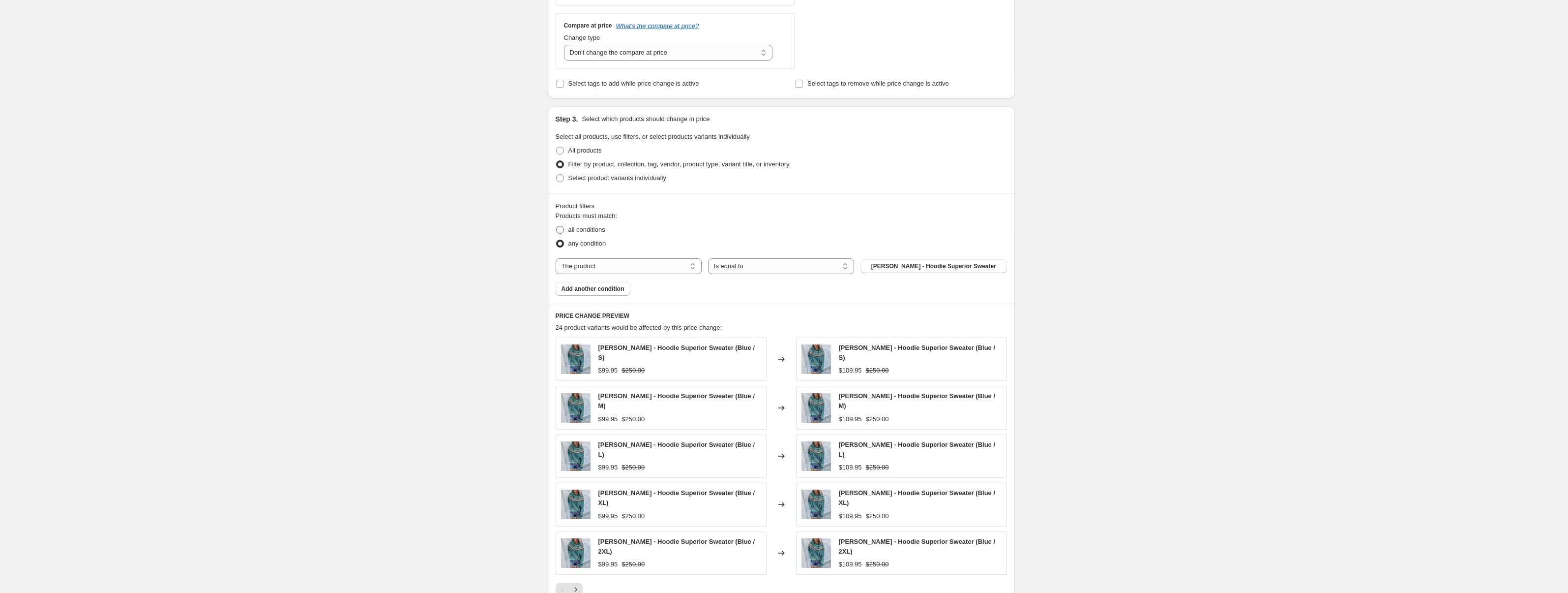
radio input "true"
click at [592, 243] on span "any condition" at bounding box center [588, 243] width 38 height 7
click at [556, 240] on input "any condition" at bounding box center [556, 240] width 1 height 1
radio input "true"
click at [596, 233] on span "all conditions" at bounding box center [587, 229] width 37 height 7
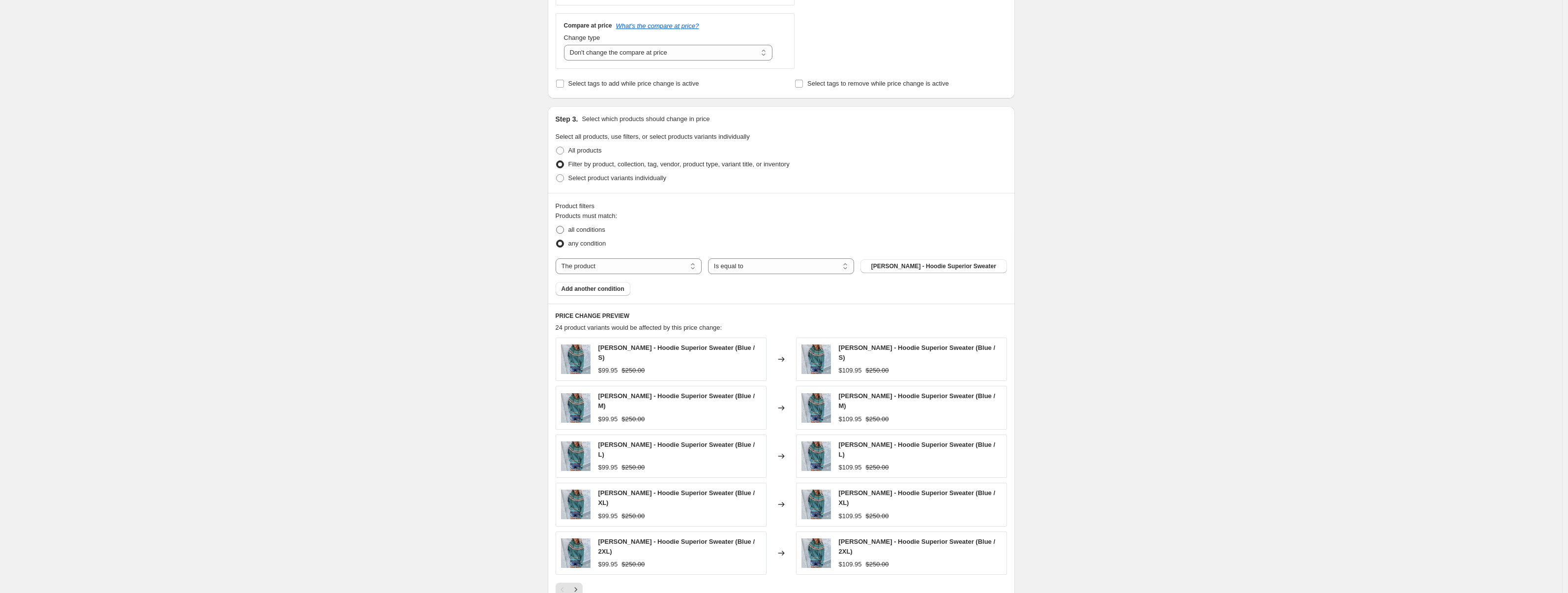
click at [556, 226] on input "all conditions" at bounding box center [556, 226] width 1 height 1
radio input "true"
click at [890, 262] on span "Aaliyah - Hoodie Superior Sweater" at bounding box center [933, 266] width 125 height 8
click at [650, 256] on div "Products must match: all conditions any condition The product The product's col…" at bounding box center [781, 253] width 451 height 84
click at [622, 286] on span "Add another condition" at bounding box center [593, 289] width 63 height 8
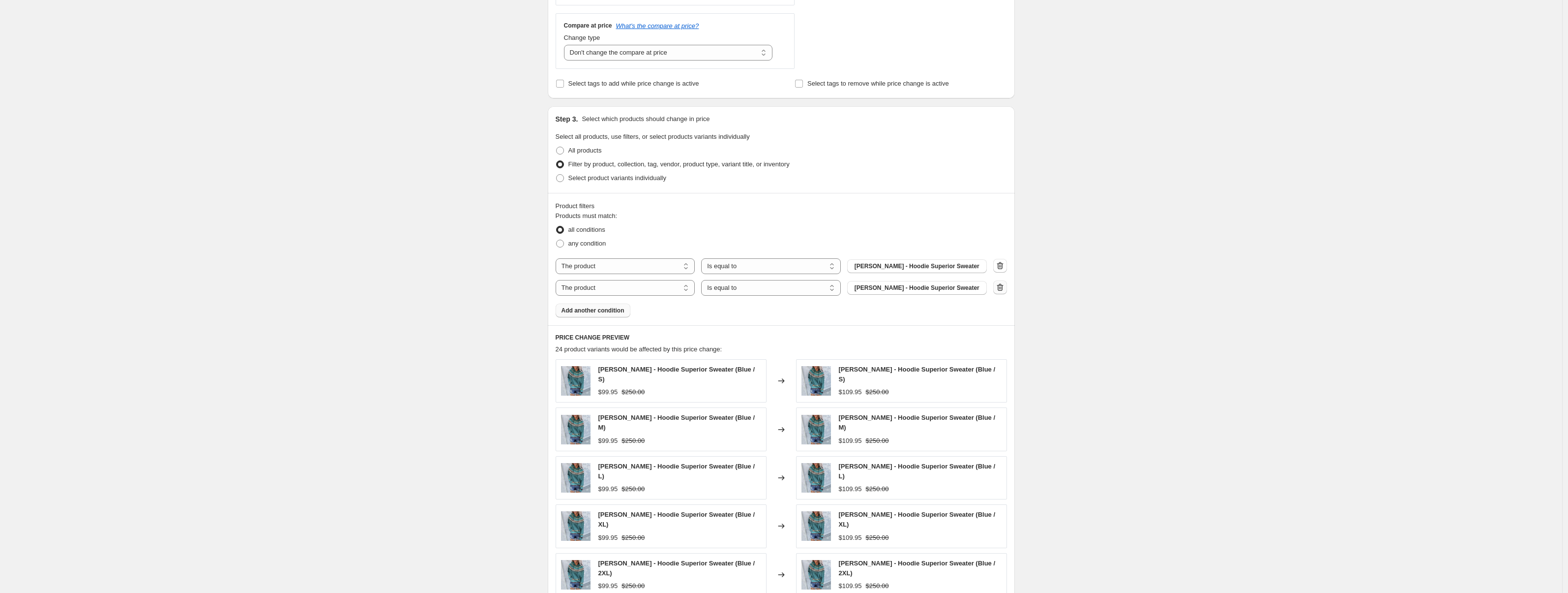
click at [995, 284] on button "button" at bounding box center [1000, 287] width 14 height 14
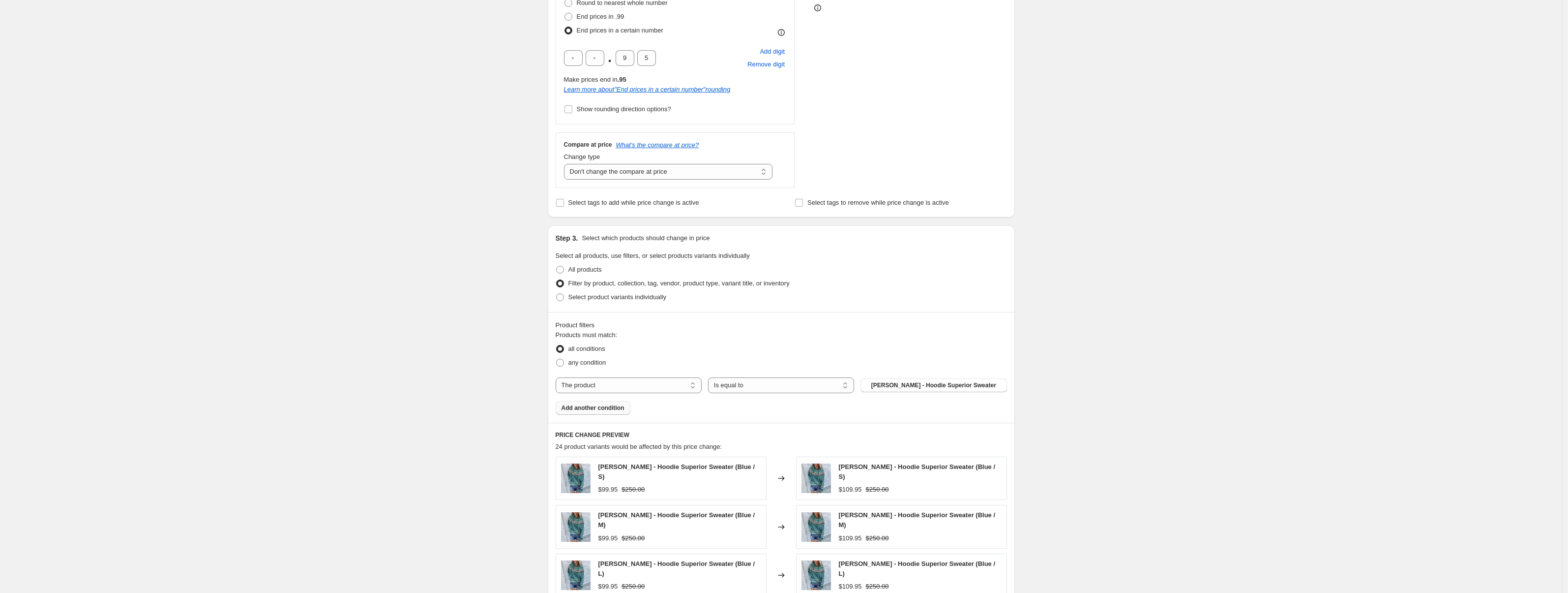
scroll to position [320, 0]
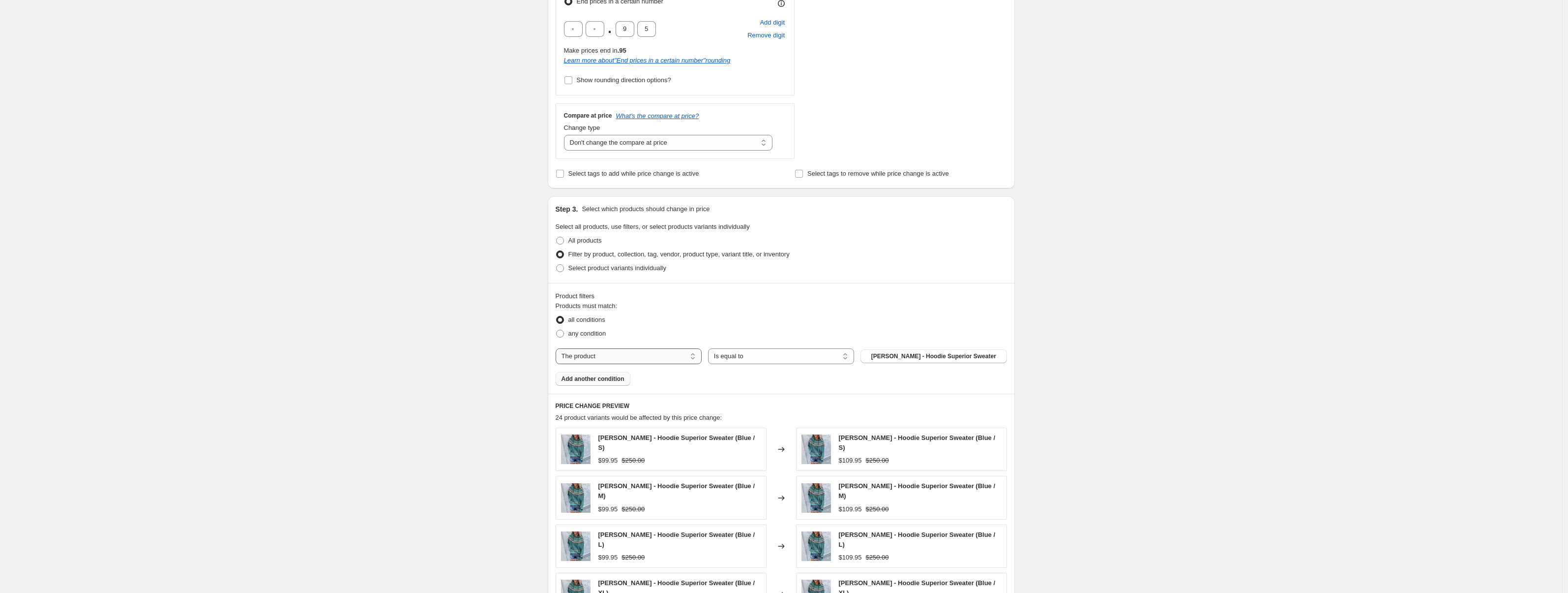
click at [654, 355] on select "The product The product's collection The product's tag The product's vendor The…" at bounding box center [629, 356] width 146 height 16
select select "collection"
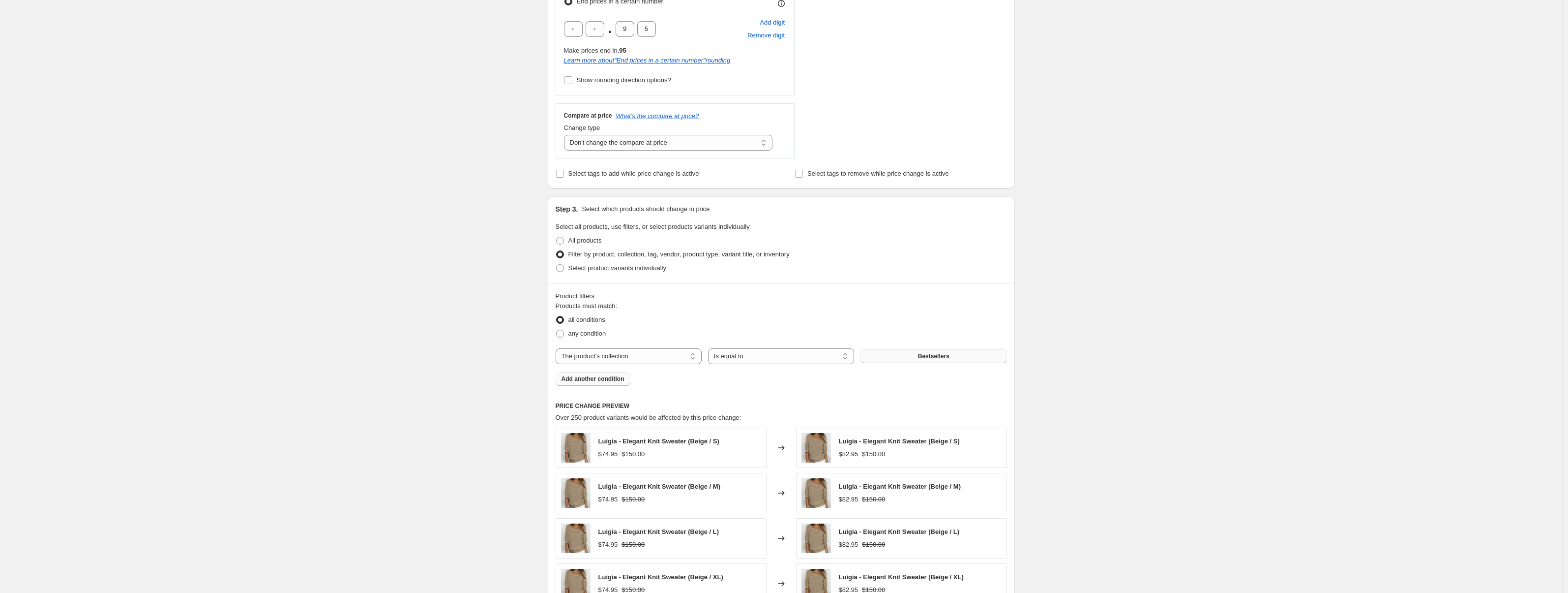
click at [944, 357] on span "Bestsellers" at bounding box center [934, 356] width 32 height 8
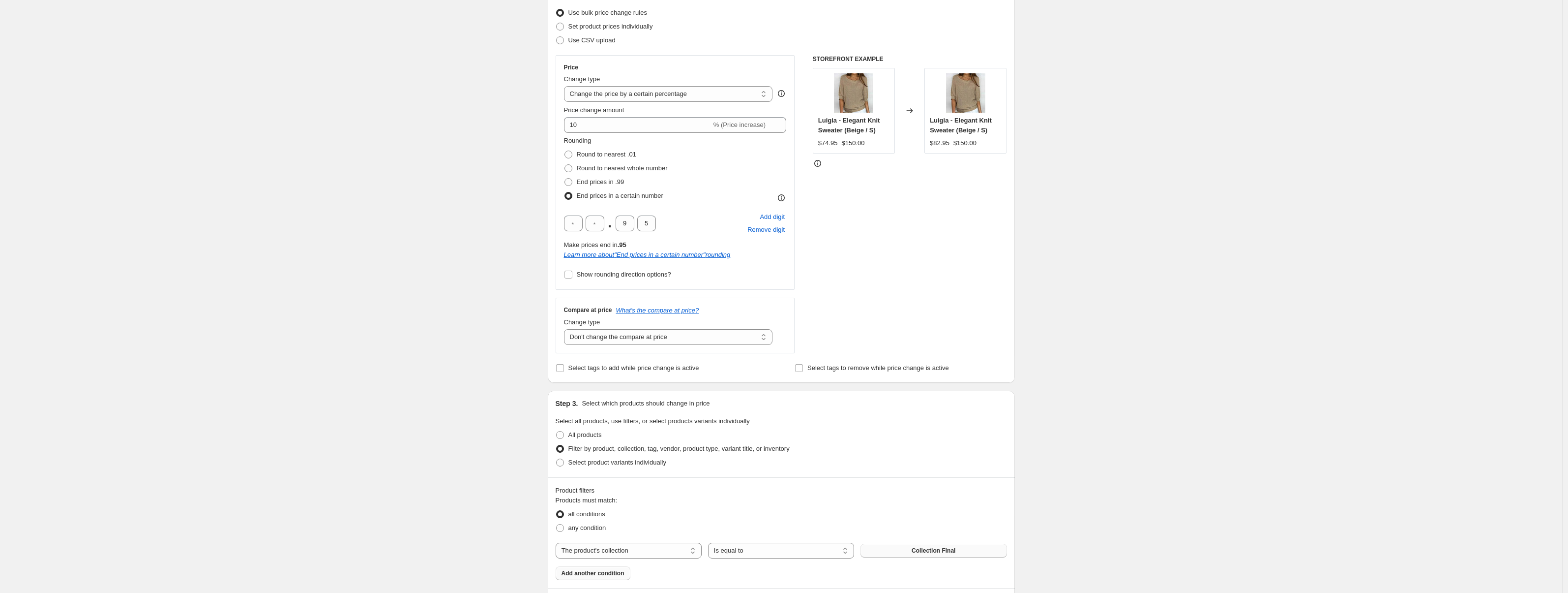
scroll to position [142, 0]
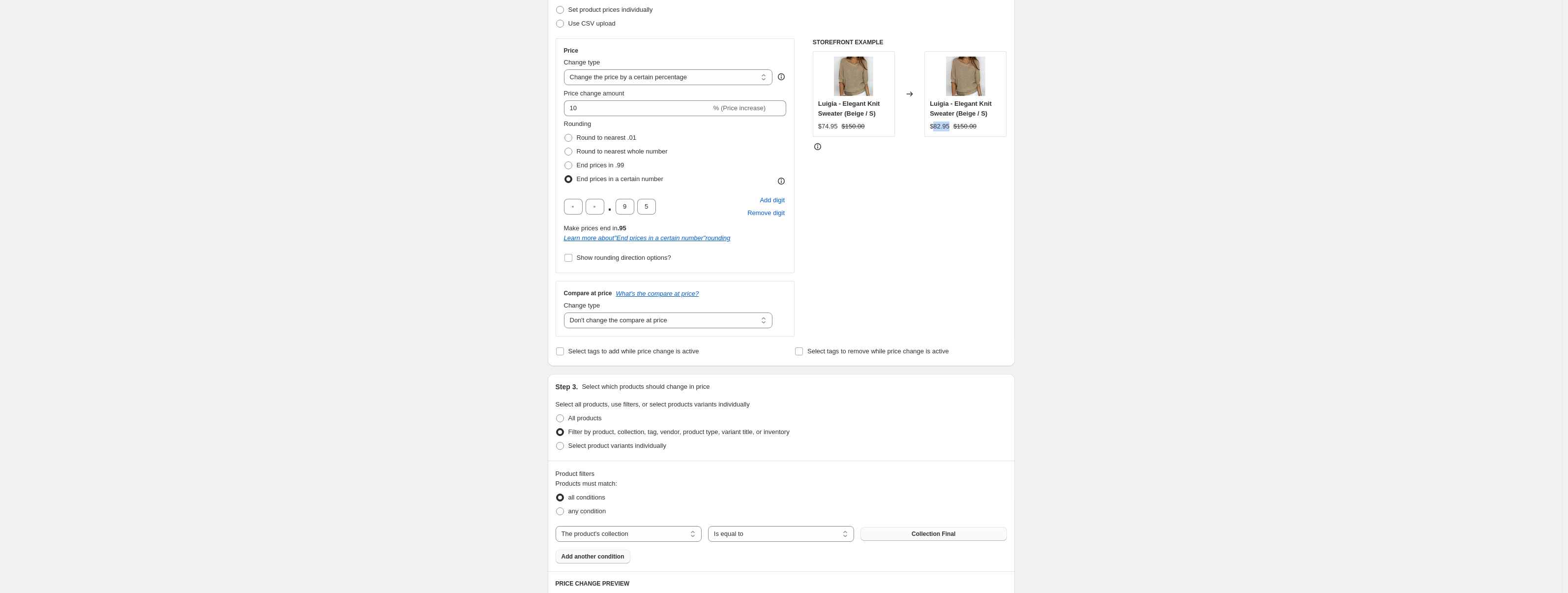
drag, startPoint x: 937, startPoint y: 125, endPoint x: 955, endPoint y: 126, distance: 18.0
click at [955, 126] on div "$82.95 $150.00" at bounding box center [965, 127] width 71 height 10
click at [951, 141] on div "STOREFRONT EXAMPLE Luigia - Elegant Knit Sweater (Beige / S) $74.95 $150.00 Cha…" at bounding box center [910, 188] width 194 height 298
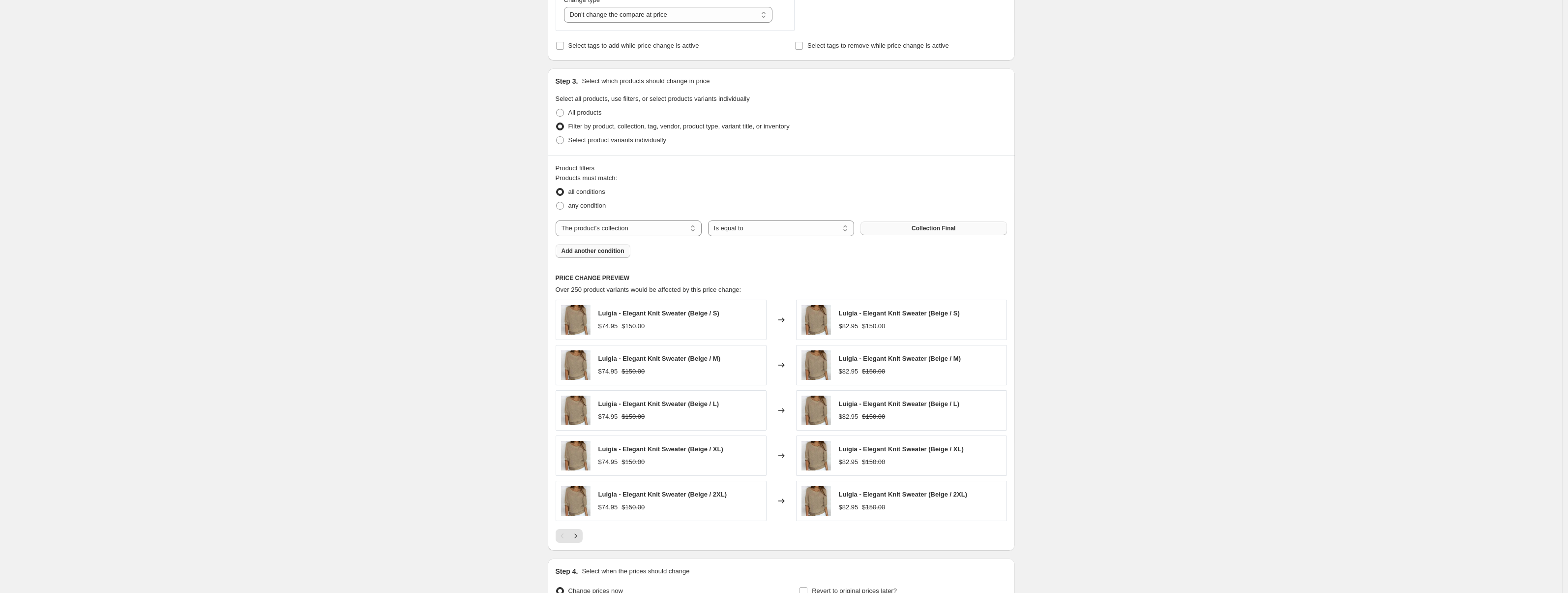
scroll to position [449, 0]
click at [594, 249] on span "Add another condition" at bounding box center [593, 250] width 63 height 8
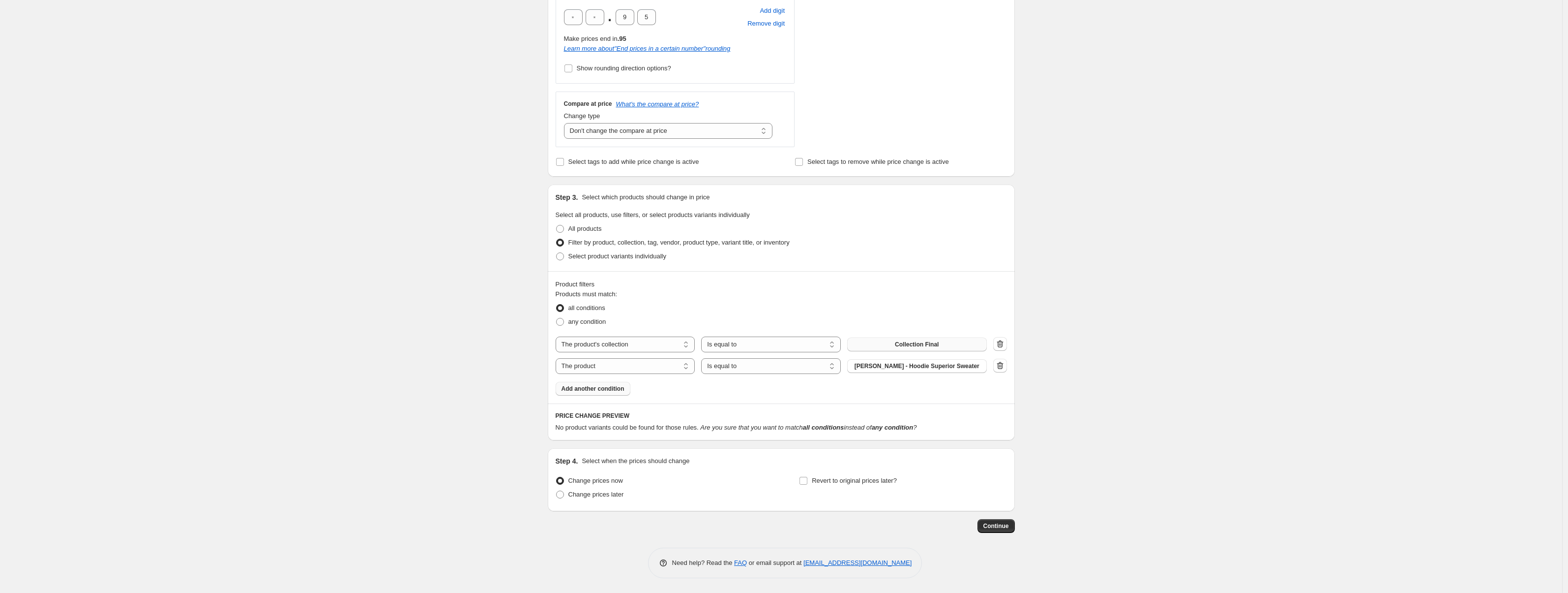
scroll to position [332, 0]
click at [669, 372] on select "The product The product's collection The product's tag The product's vendor The…" at bounding box center [625, 366] width 140 height 16
select select "collection"
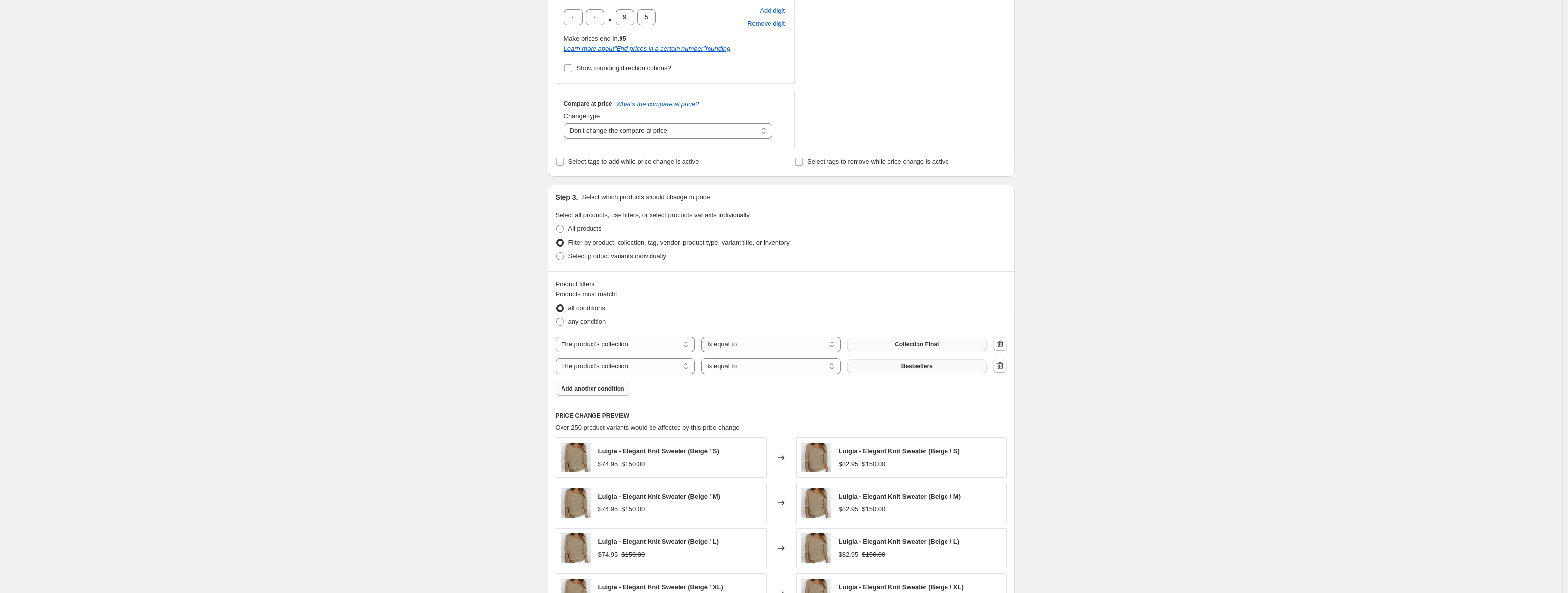
click at [937, 365] on button "Bestsellers" at bounding box center [917, 366] width 140 height 14
click at [1002, 342] on icon "button" at bounding box center [1000, 344] width 6 height 7
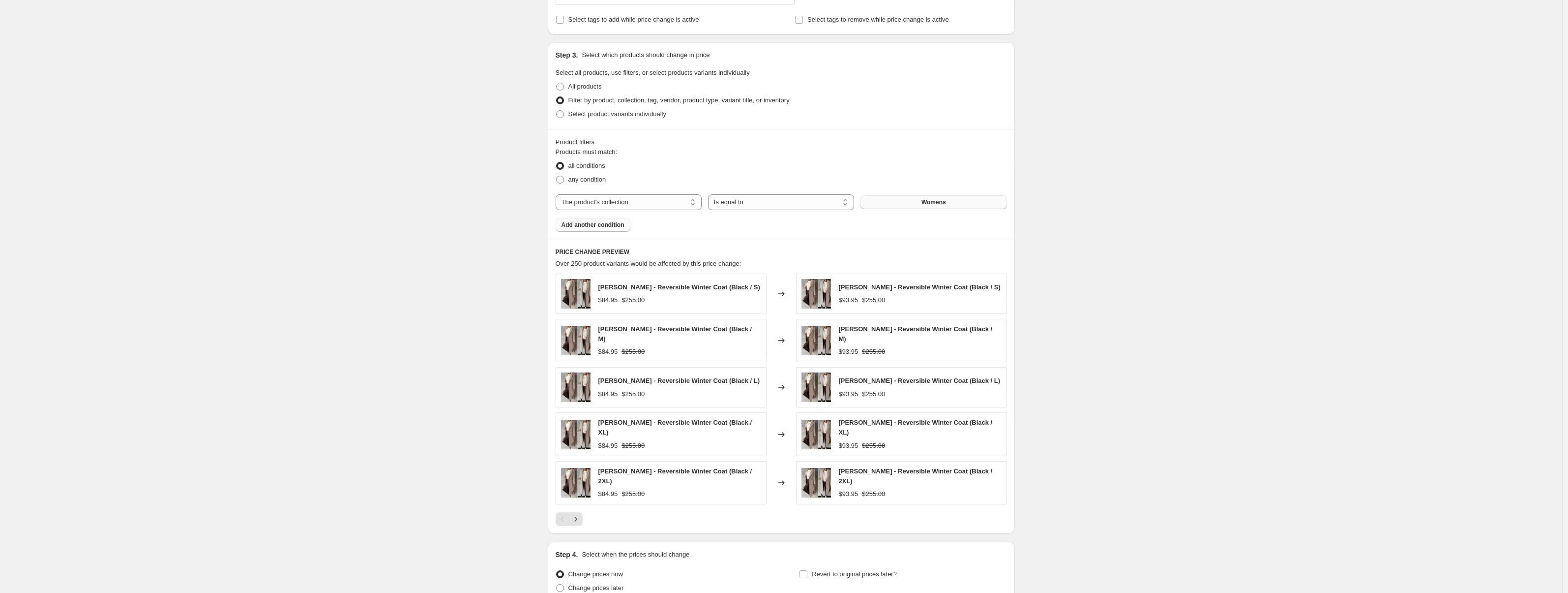
scroll to position [0, 0]
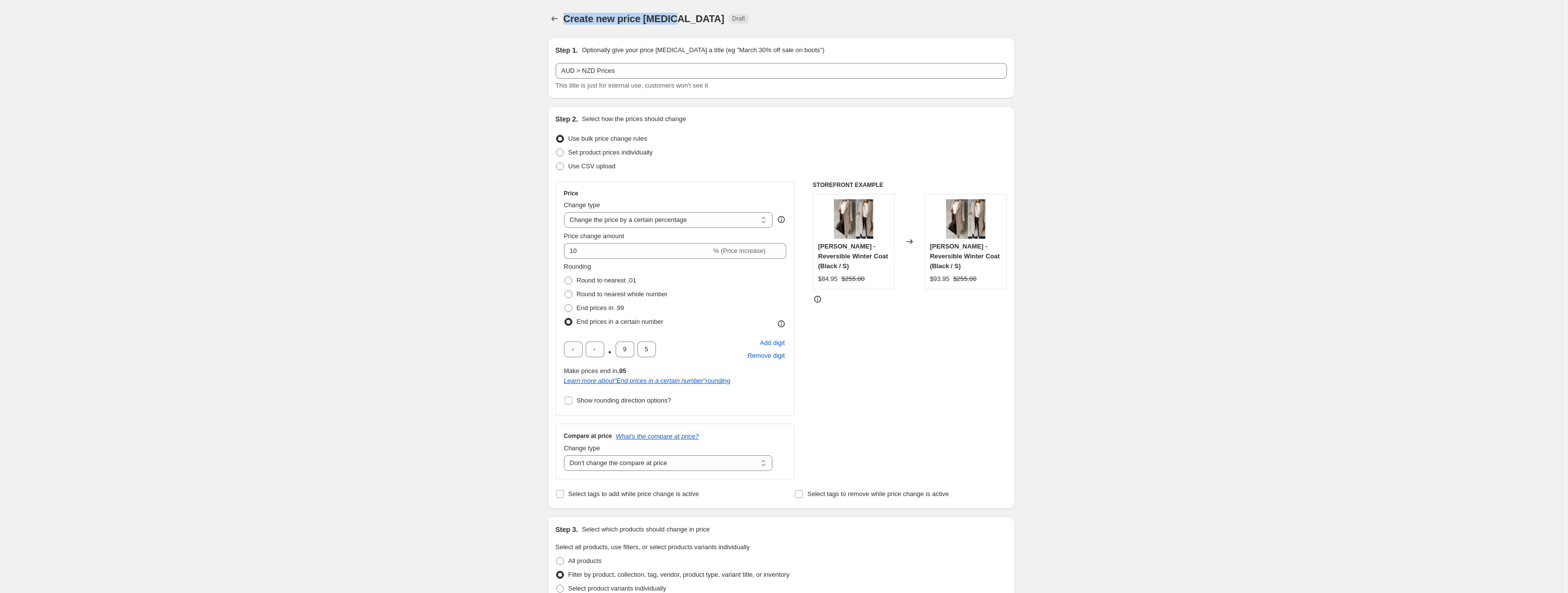
drag, startPoint x: 568, startPoint y: 17, endPoint x: 678, endPoint y: 21, distance: 110.1
click at [678, 21] on span "Create new price change job" at bounding box center [644, 19] width 161 height 11
click at [679, 21] on span "Create new price change job" at bounding box center [644, 19] width 161 height 11
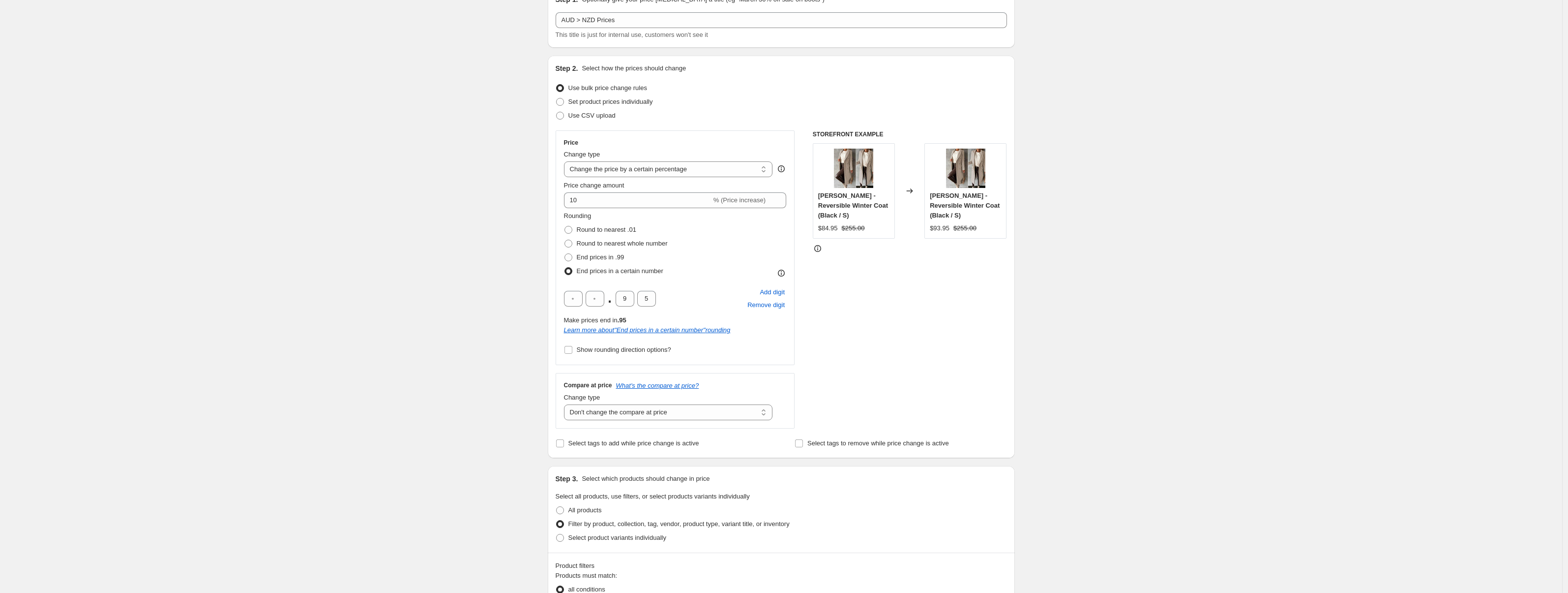
scroll to position [559, 0]
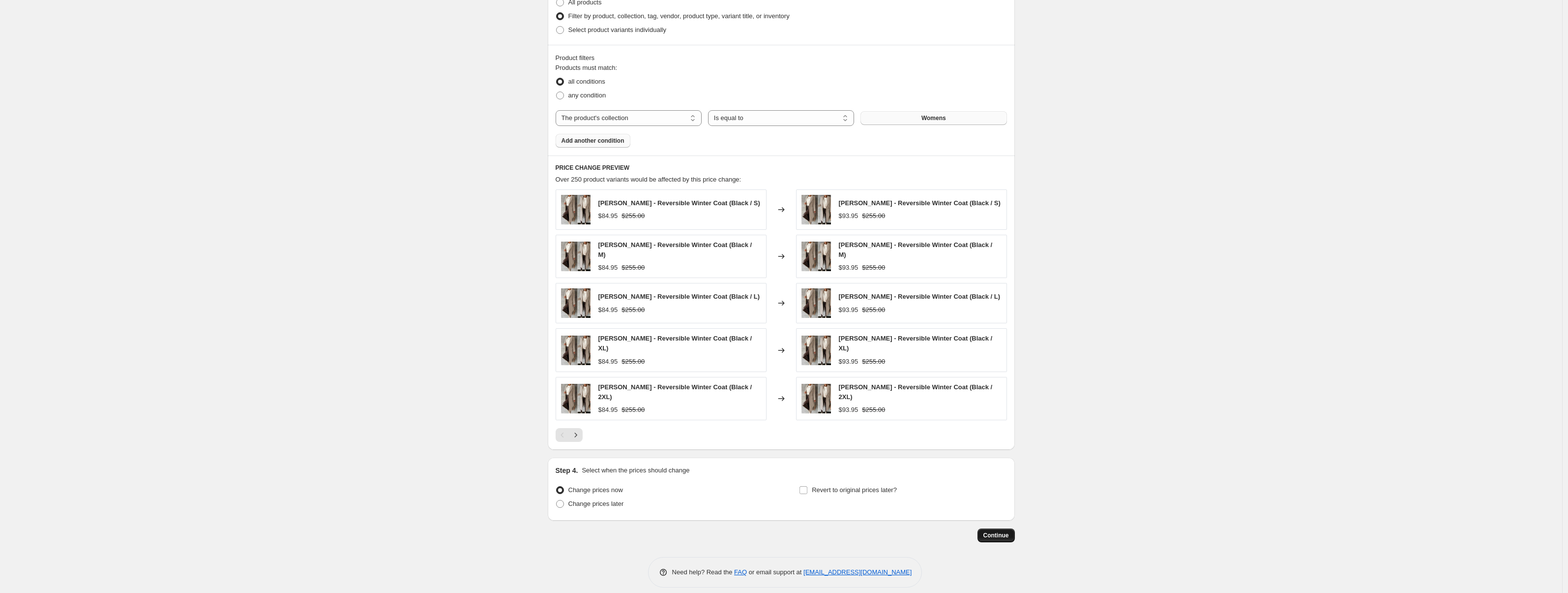
click at [988, 531] on span "Continue" at bounding box center [996, 535] width 26 height 8
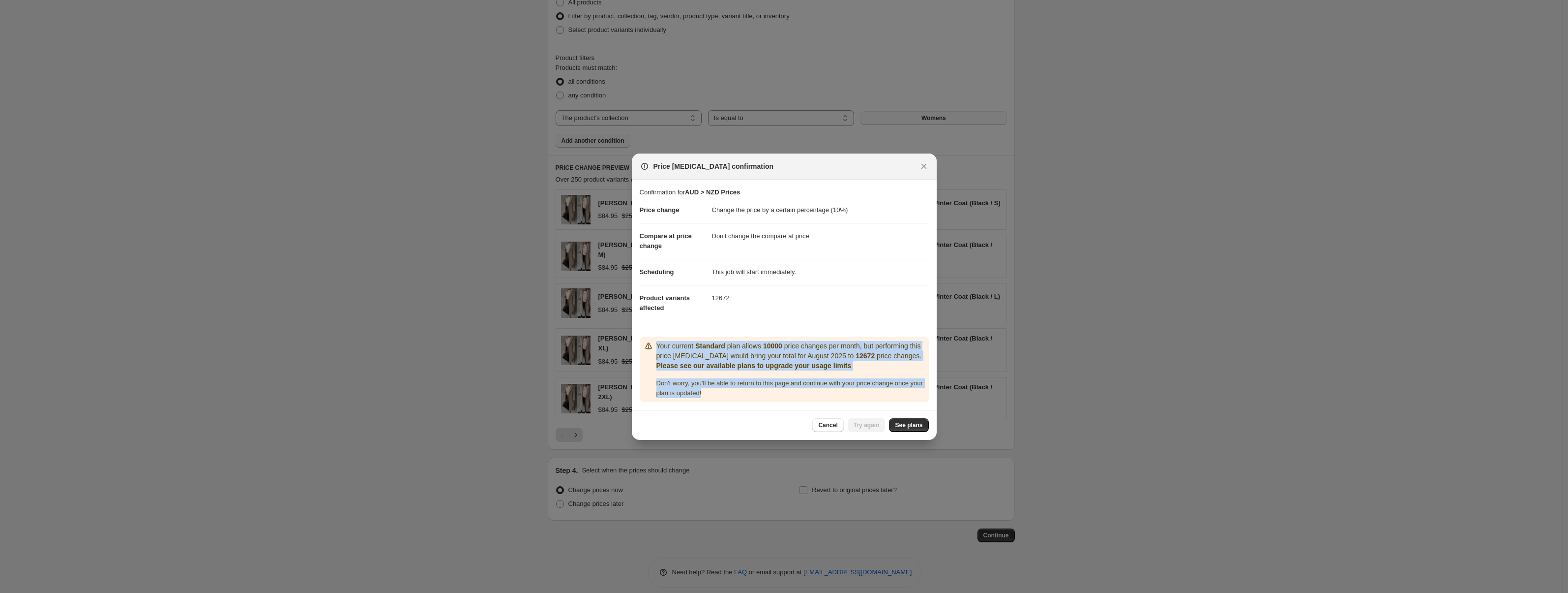
drag, startPoint x: 657, startPoint y: 336, endPoint x: 776, endPoint y: 400, distance: 135.1
click at [776, 398] on div "Your current Standard plan allows 10000 price changes per month, but performing…" at bounding box center [791, 369] width 269 height 57
click at [776, 398] on div "Don ' t worry, you ' ll be able to return to this page and continue with your p…" at bounding box center [791, 388] width 269 height 20
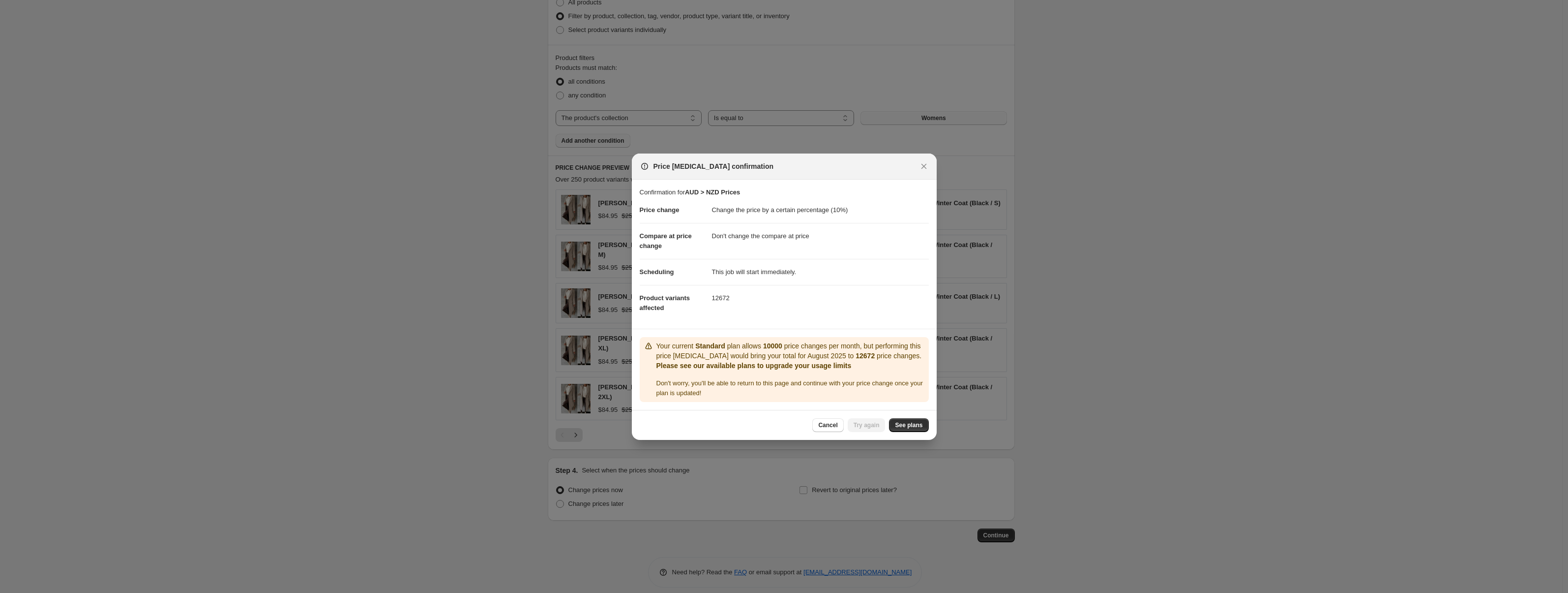
click at [868, 352] on b "12672" at bounding box center [865, 356] width 19 height 8
click at [903, 428] on span "See plans" at bounding box center [908, 425] width 27 height 8
click at [873, 429] on span "Try again" at bounding box center [866, 425] width 26 height 8
drag, startPoint x: 668, startPoint y: 344, endPoint x: 897, endPoint y: 380, distance: 231.8
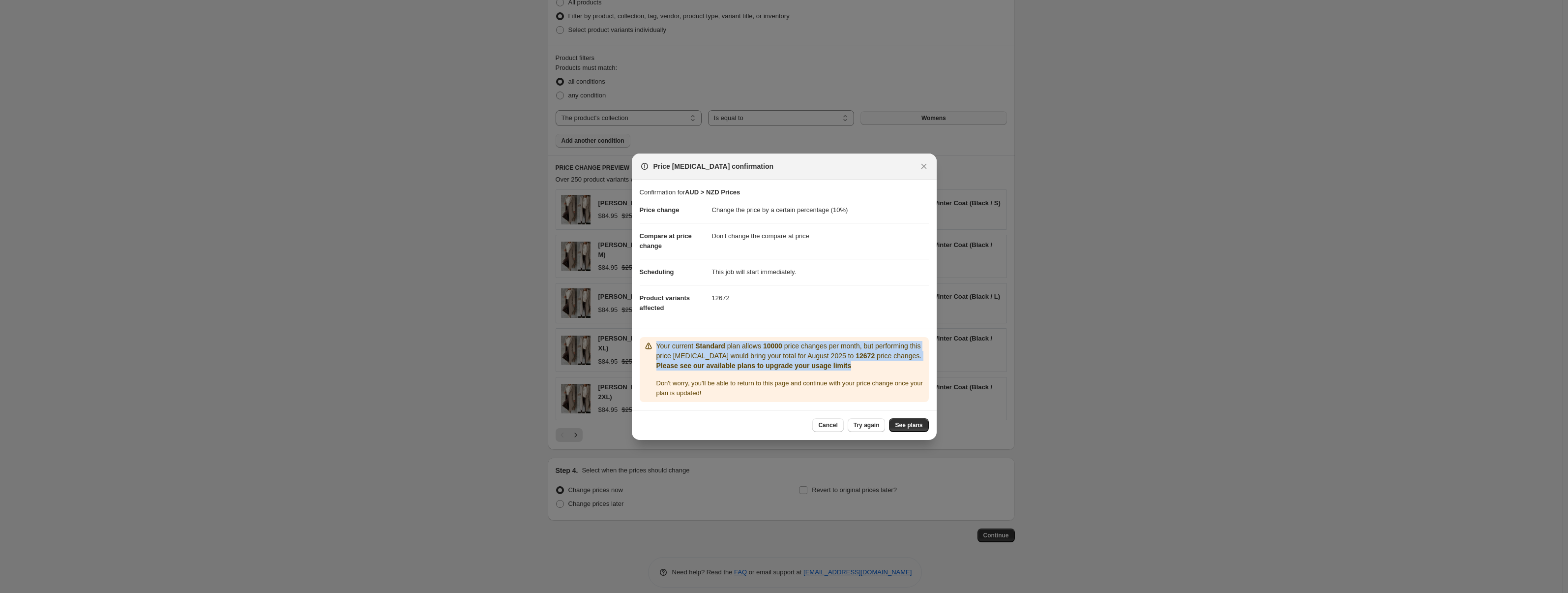
click at [900, 380] on div "Your current Standard plan allows 10000 price changes per month, but performing…" at bounding box center [784, 369] width 281 height 57
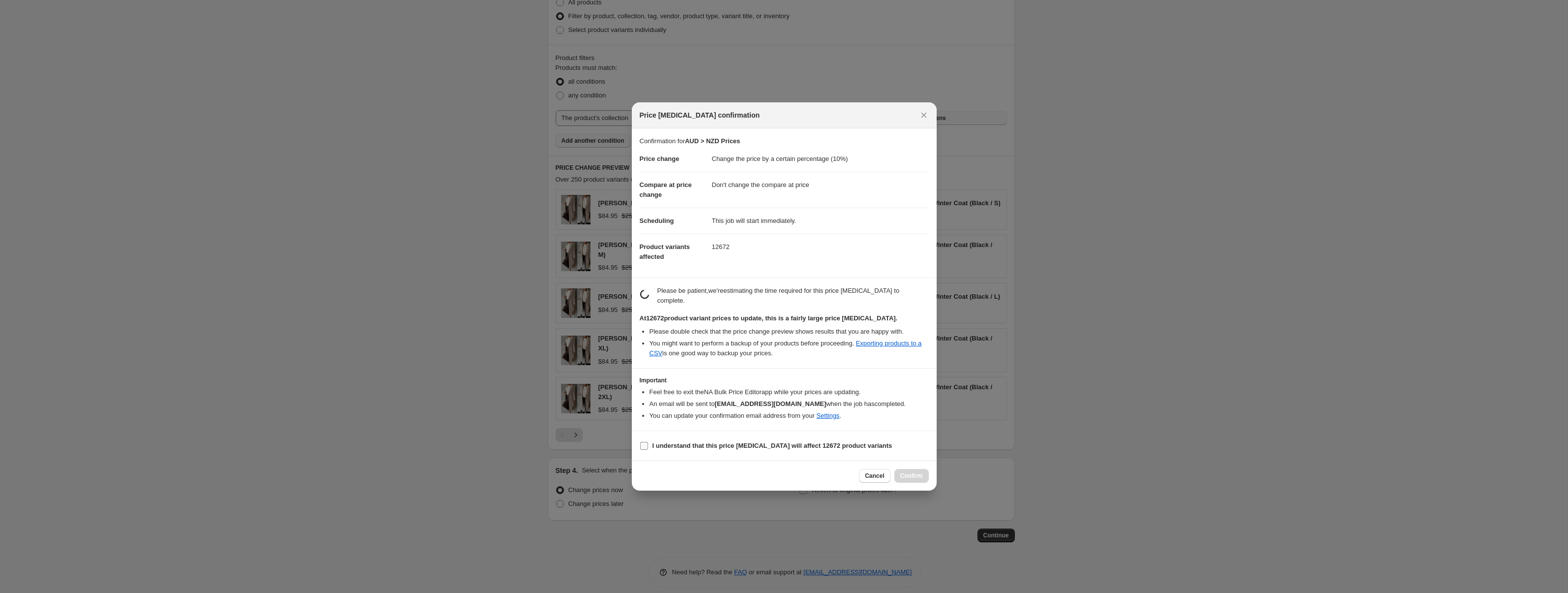
click at [696, 445] on b "I understand that this price change job will affect 12672 product variants" at bounding box center [772, 446] width 240 height 7
click at [648, 445] on input "I understand that this price change job will affect 12672 product variants" at bounding box center [644, 446] width 8 height 8
checkbox input "true"
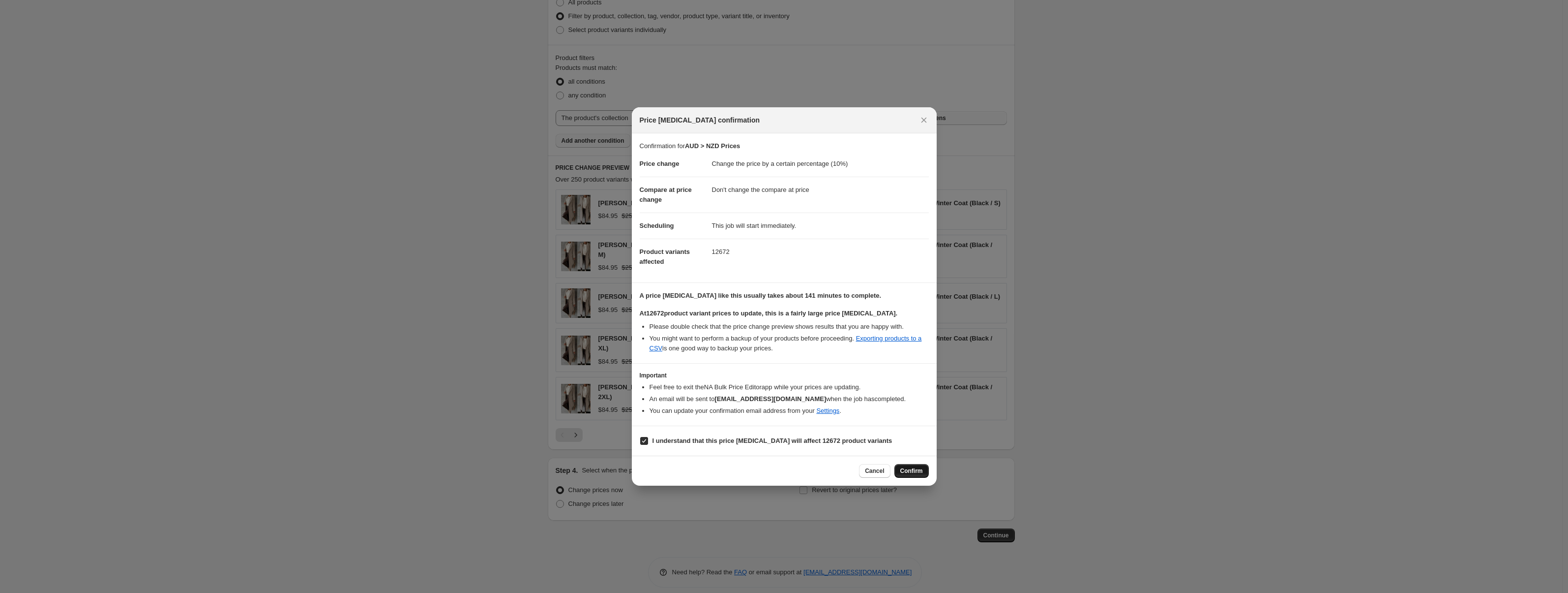
click at [914, 471] on span "Confirm" at bounding box center [911, 471] width 23 height 8
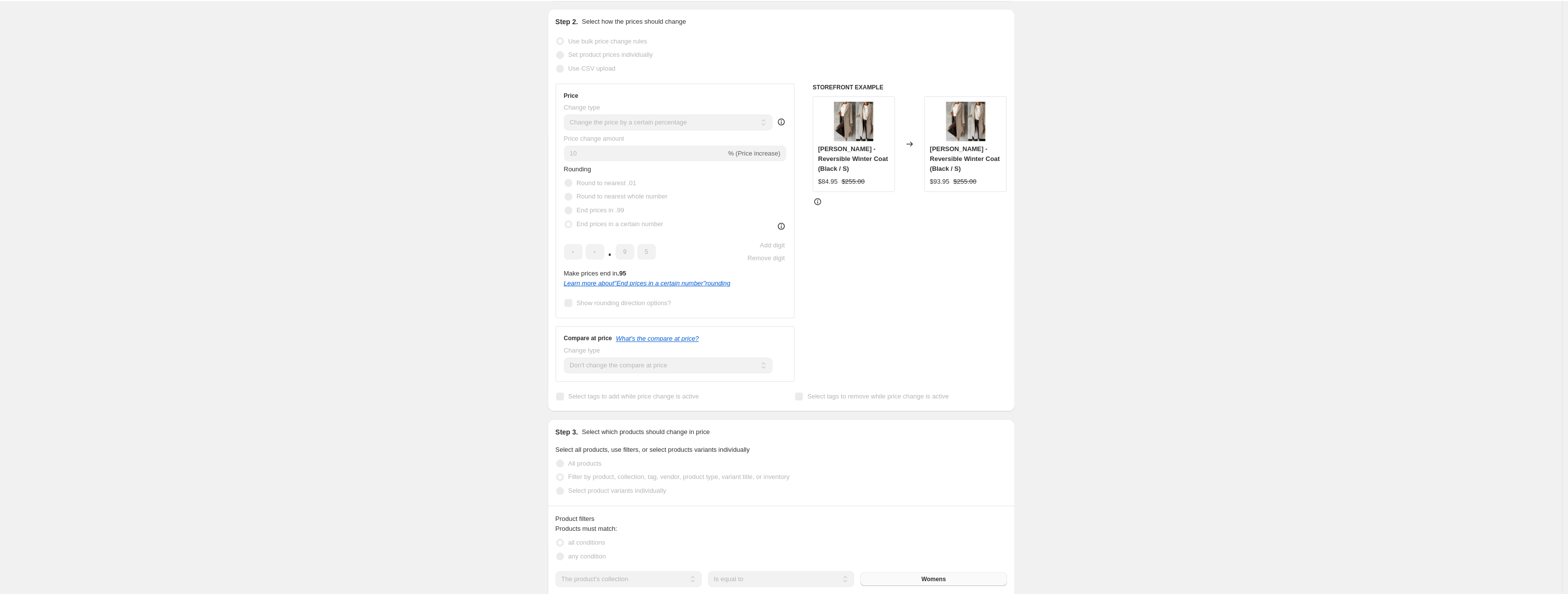
scroll to position [610, 0]
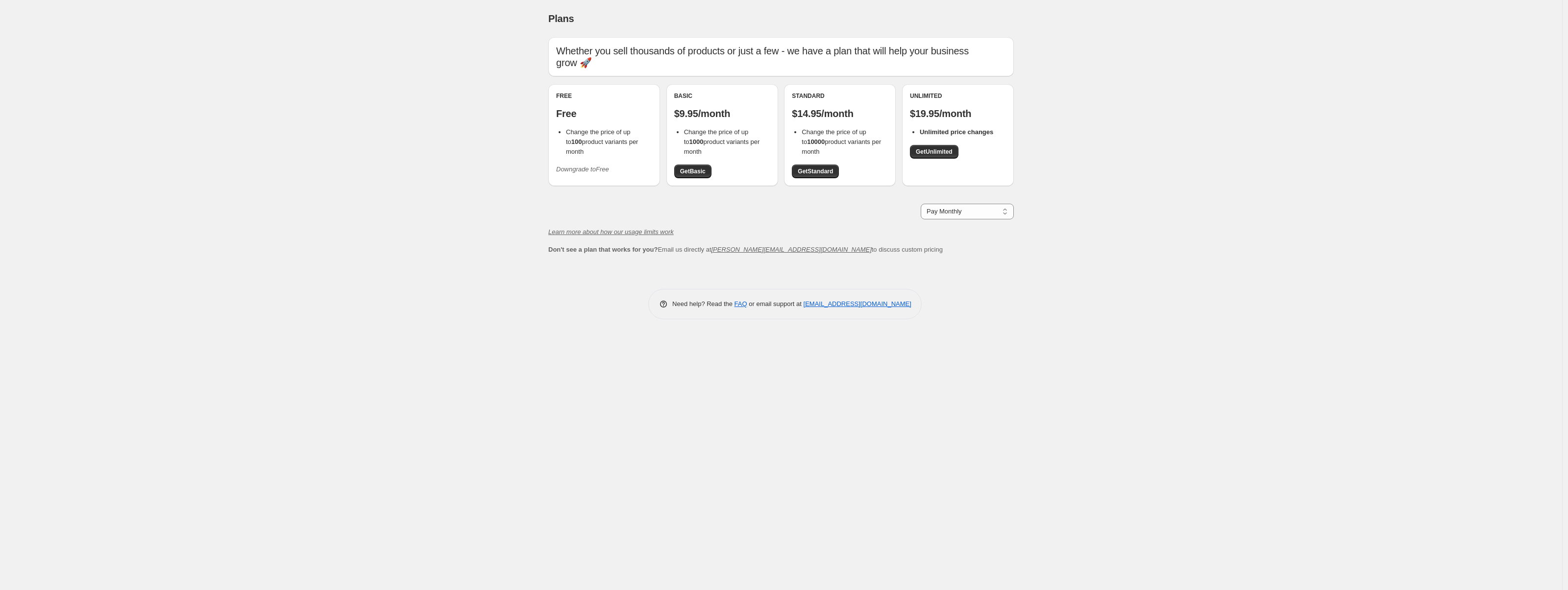
click at [492, 89] on div "Plans. This page is ready Plans Whether you sell thousands of products or just …" at bounding box center [781, 295] width 1562 height 590
click at [950, 148] on span "Get Unlimited" at bounding box center [934, 151] width 37 height 8
